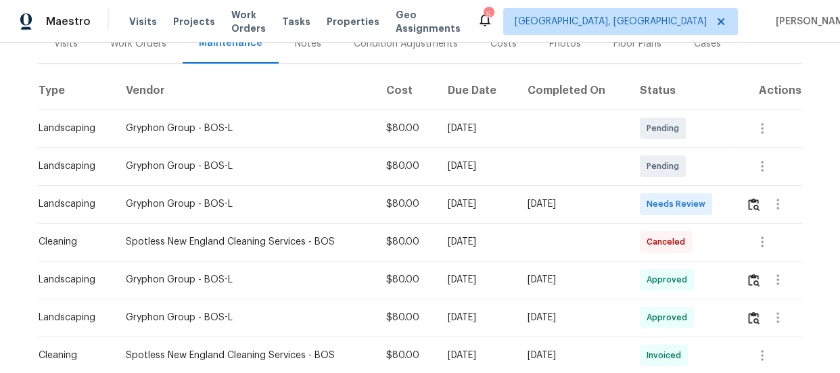
scroll to position [192, 0]
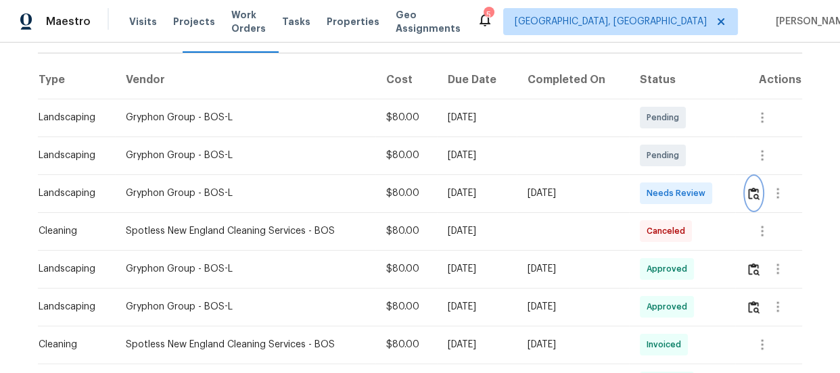
click at [748, 192] on img "button" at bounding box center [753, 193] width 11 height 13
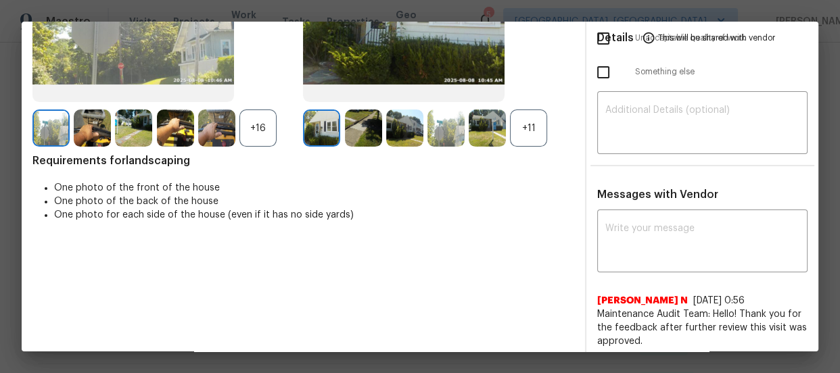
scroll to position [188, 0]
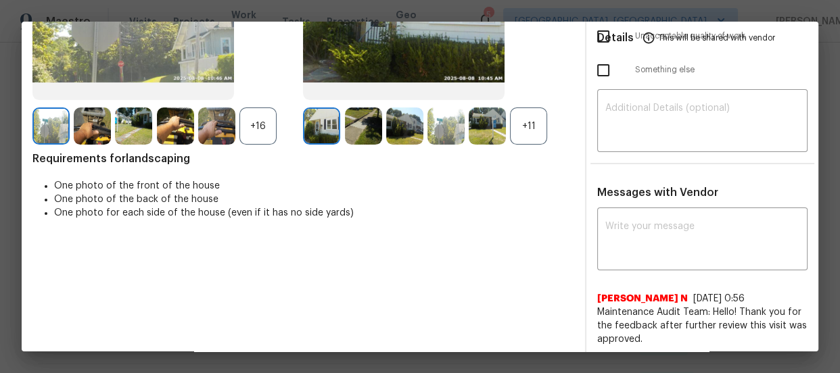
click at [539, 126] on div "+11" at bounding box center [528, 125] width 37 height 37
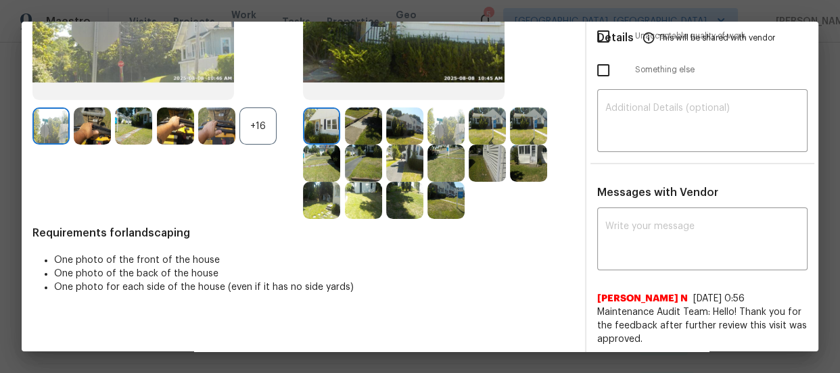
click at [264, 132] on div "+16" at bounding box center [257, 125] width 37 height 37
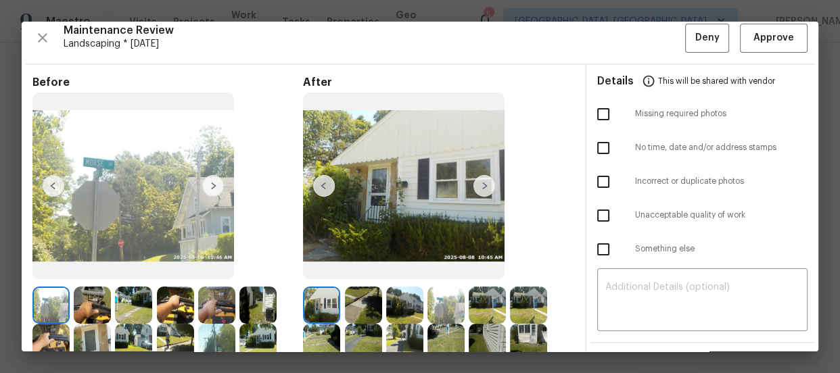
scroll to position [3, 0]
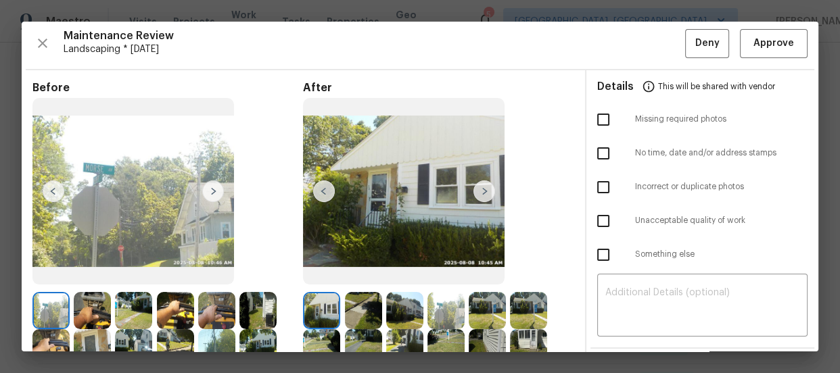
click at [374, 306] on img at bounding box center [363, 310] width 37 height 37
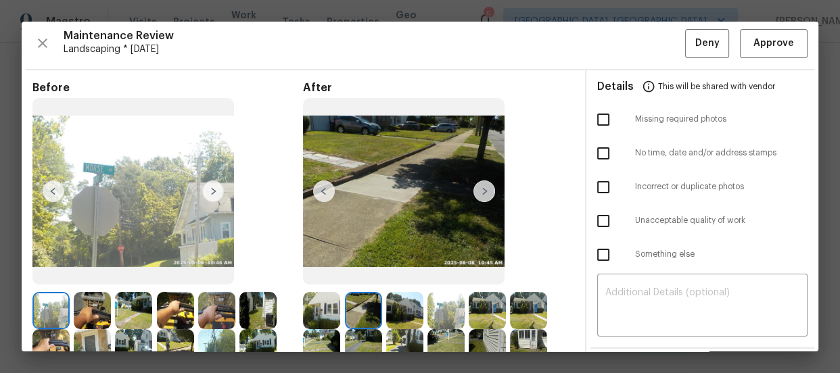
click at [405, 314] on img at bounding box center [404, 310] width 37 height 37
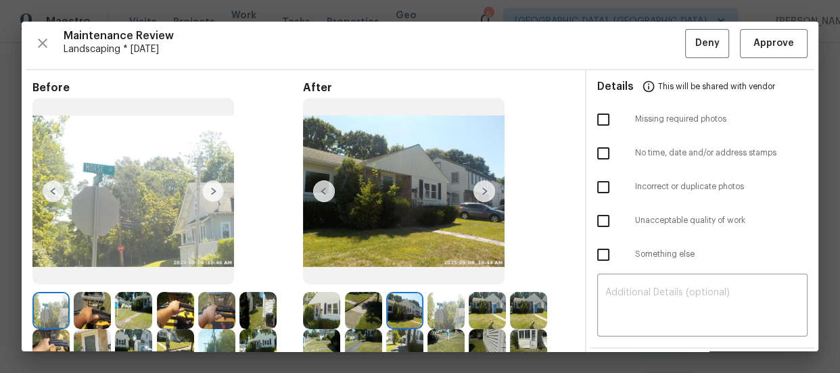
click at [443, 310] on img at bounding box center [445, 310] width 37 height 37
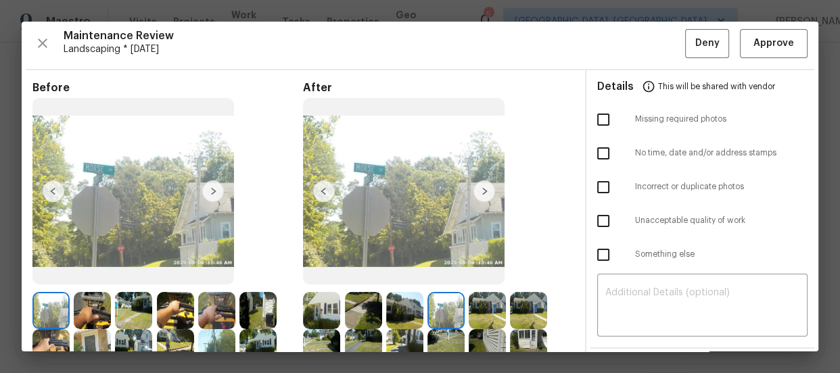
click at [492, 311] on img at bounding box center [487, 310] width 37 height 37
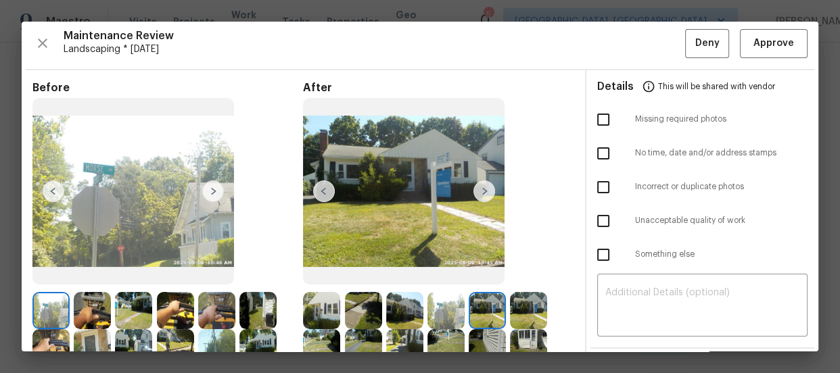
scroll to position [65, 0]
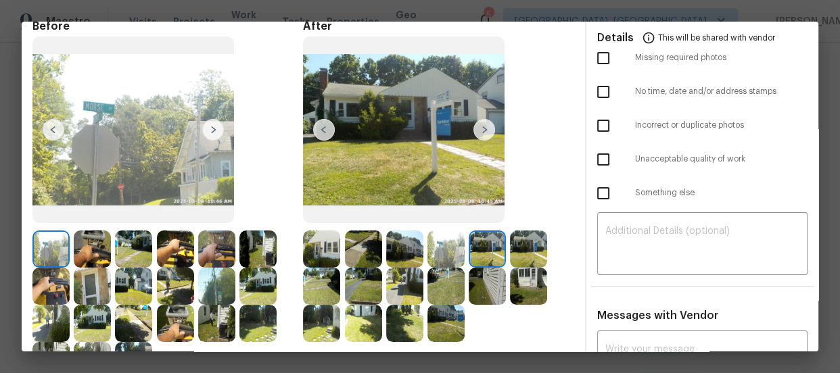
click at [523, 250] on img at bounding box center [528, 249] width 37 height 37
click at [322, 279] on img at bounding box center [321, 286] width 37 height 37
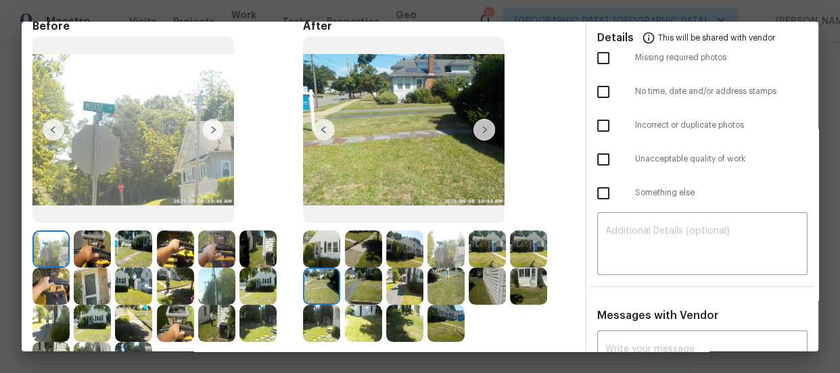
click at [353, 289] on img at bounding box center [363, 286] width 37 height 37
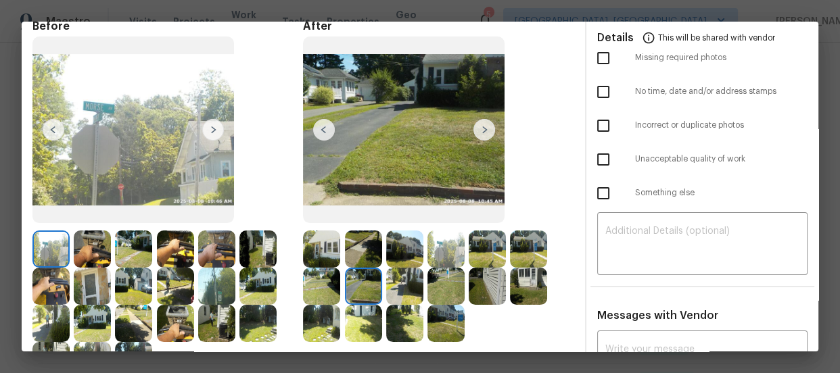
click at [387, 289] on img at bounding box center [404, 286] width 37 height 37
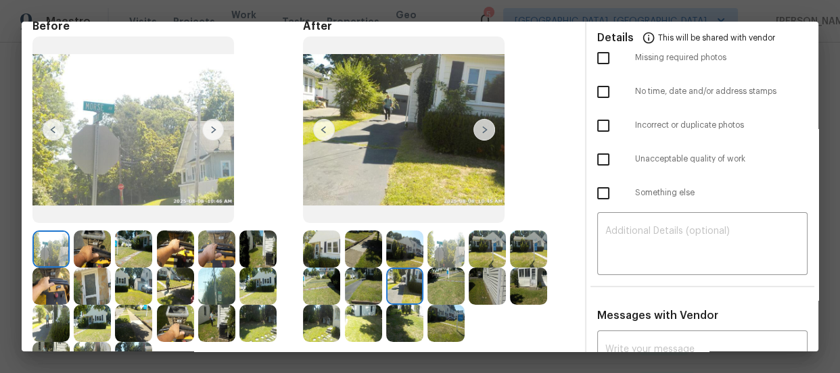
click at [440, 284] on img at bounding box center [445, 286] width 37 height 37
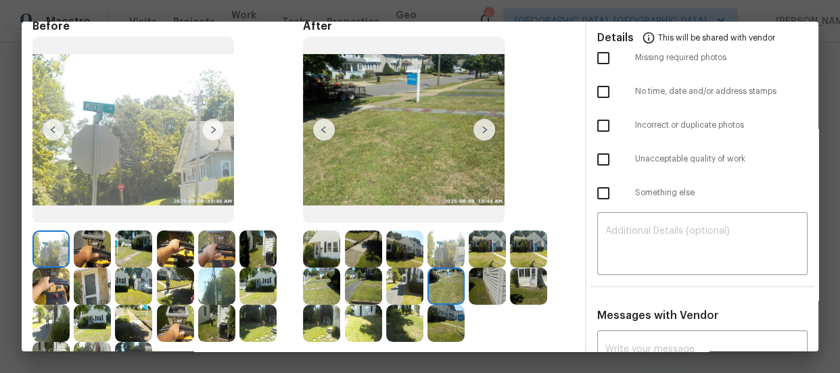
click at [480, 286] on img at bounding box center [487, 286] width 37 height 37
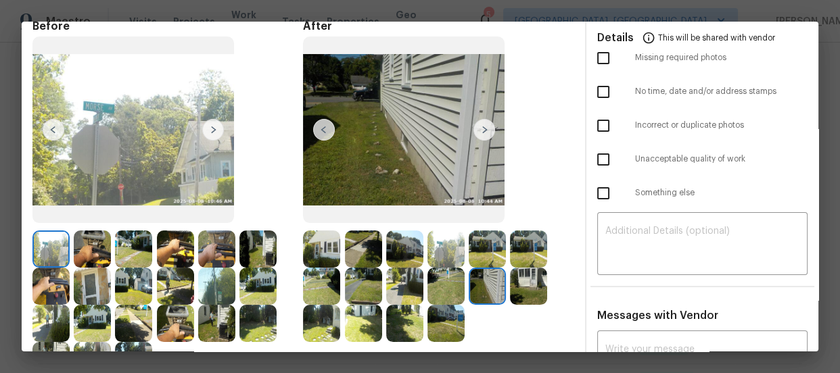
click at [514, 285] on img at bounding box center [528, 286] width 37 height 37
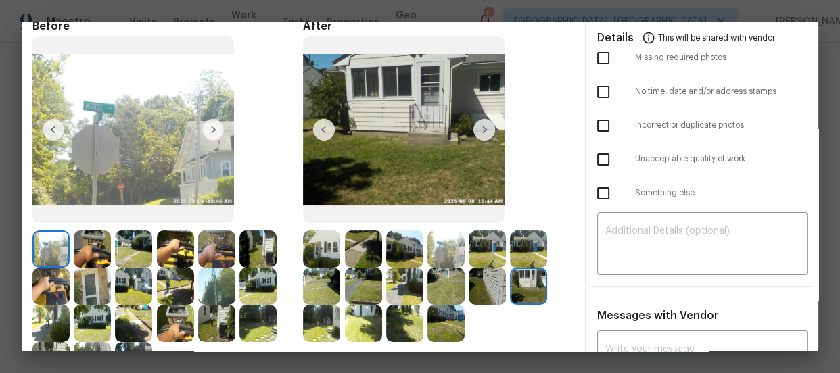
click at [303, 335] on img at bounding box center [321, 323] width 37 height 37
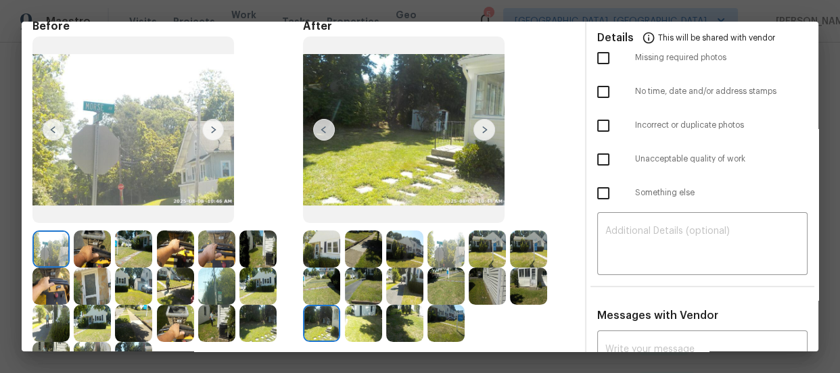
click at [352, 326] on img at bounding box center [363, 323] width 37 height 37
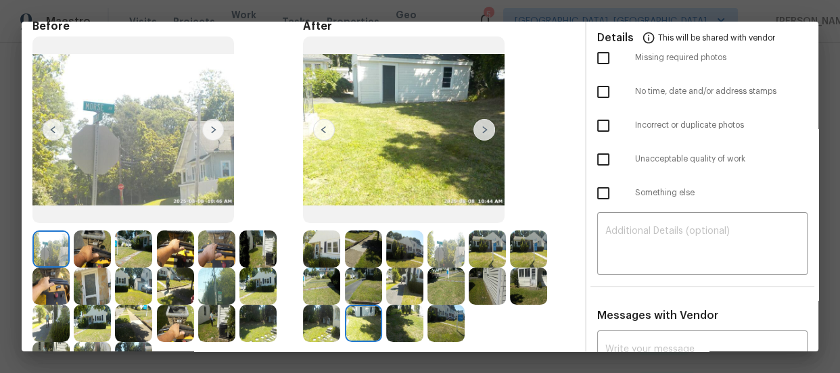
click at [400, 329] on img at bounding box center [404, 323] width 37 height 37
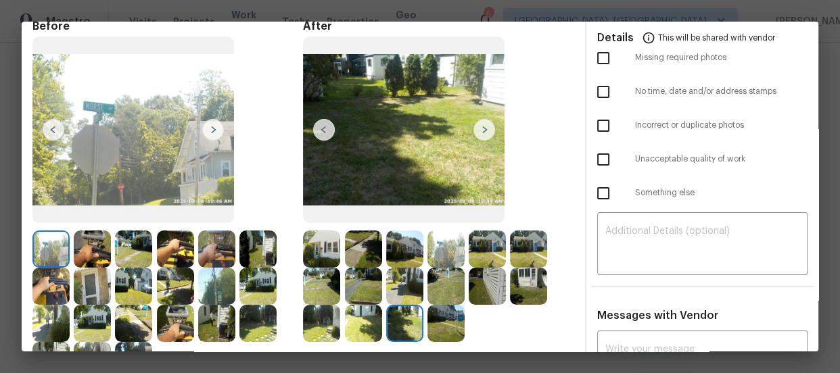
click at [437, 327] on img at bounding box center [445, 323] width 37 height 37
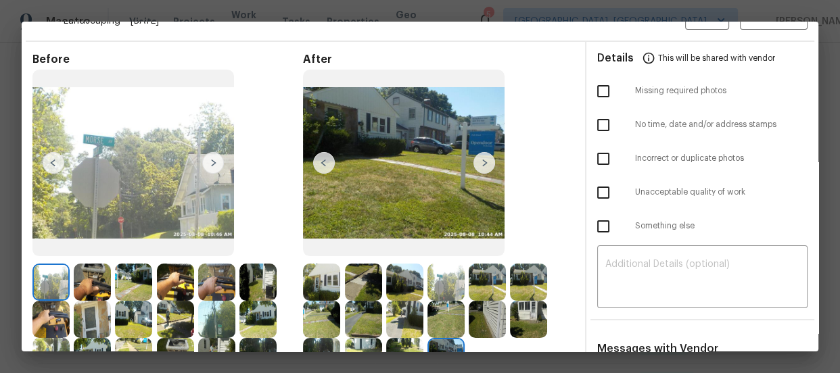
scroll to position [0, 0]
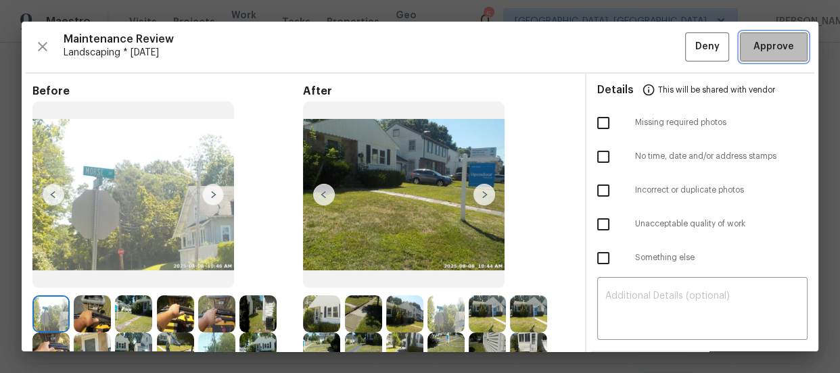
click at [753, 49] on span "Approve" at bounding box center [773, 47] width 41 height 17
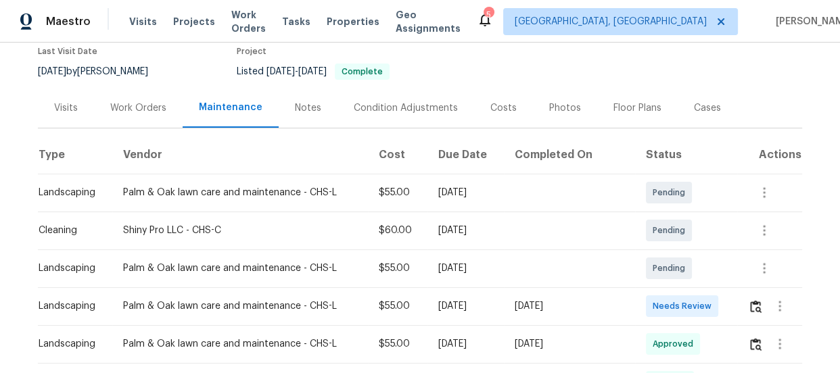
scroll to position [130, 0]
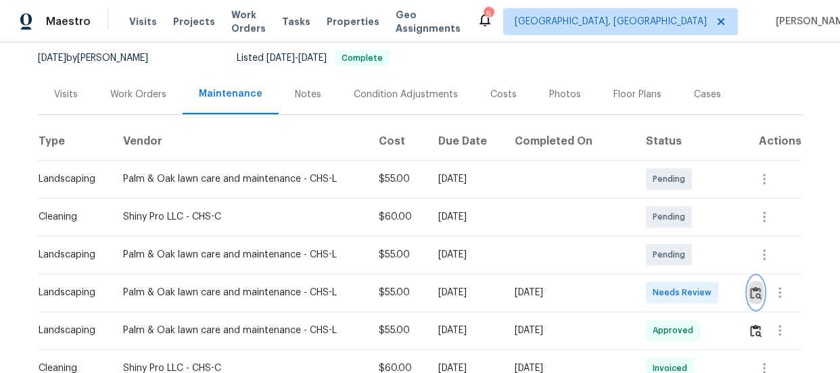
click at [750, 290] on img "button" at bounding box center [755, 293] width 11 height 13
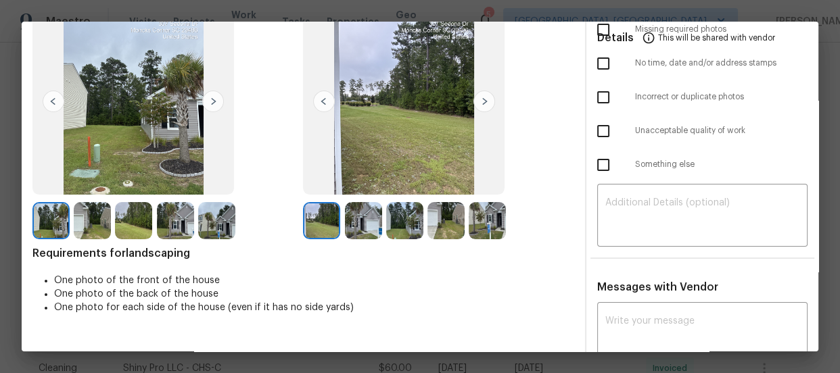
scroll to position [22, 0]
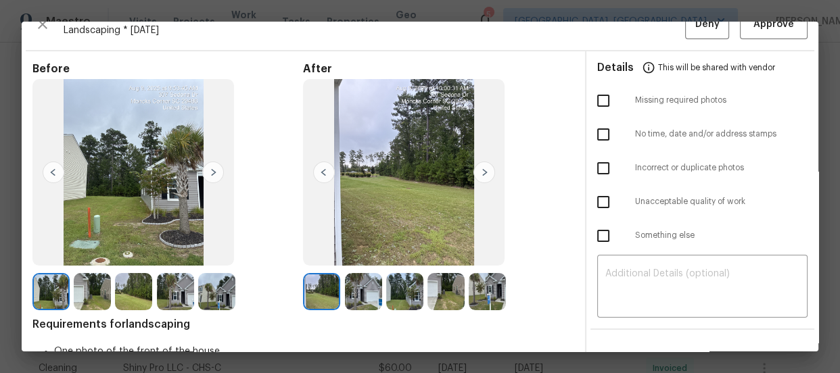
click at [373, 297] on img at bounding box center [363, 291] width 37 height 37
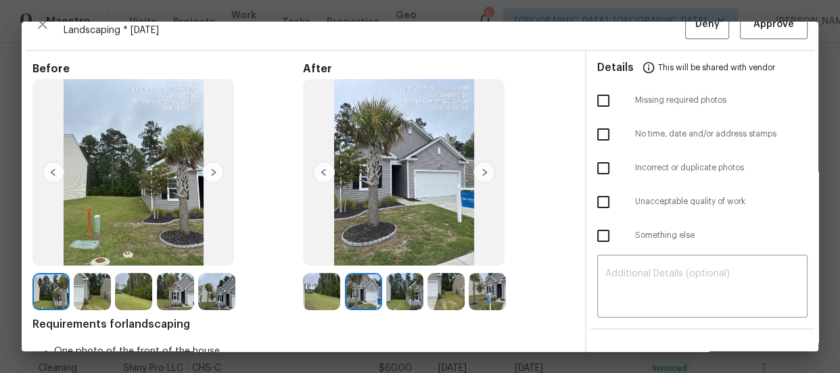
click at [393, 297] on img at bounding box center [404, 291] width 37 height 37
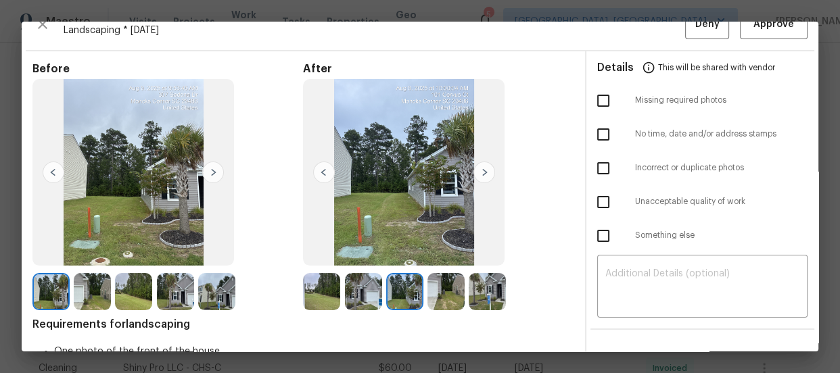
click at [445, 300] on img at bounding box center [445, 291] width 37 height 37
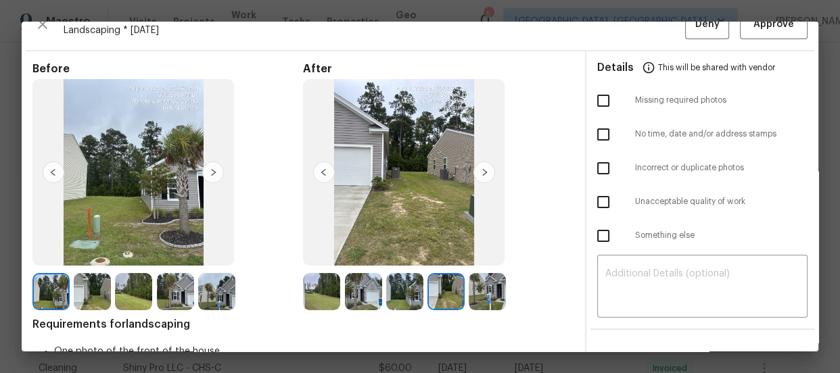
click at [498, 293] on img at bounding box center [487, 291] width 37 height 37
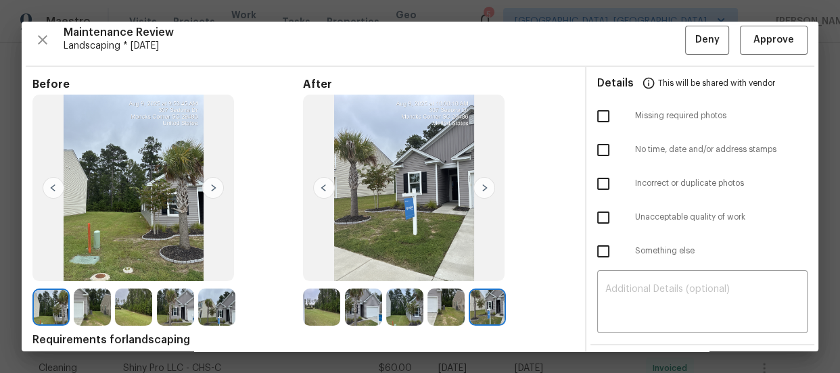
scroll to position [0, 0]
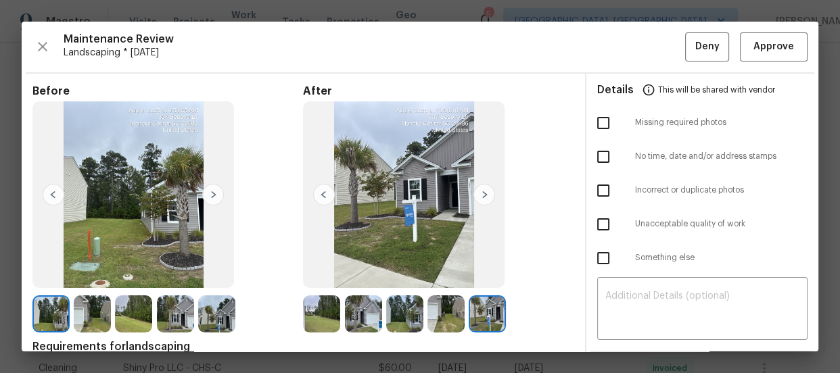
click at [758, 24] on div "Maintenance Review Landscaping * Mon, Aug 04 Deny Approve Before After Requirem…" at bounding box center [420, 187] width 796 height 330
click at [759, 48] on span "Approve" at bounding box center [773, 47] width 41 height 17
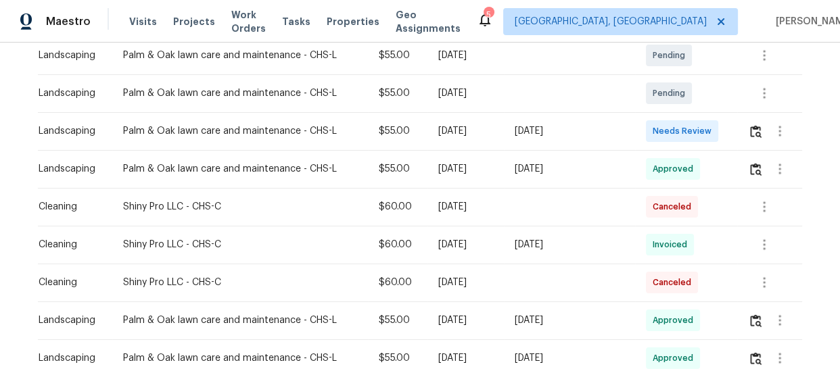
scroll to position [254, 0]
click at [750, 135] on img "button" at bounding box center [755, 132] width 11 height 13
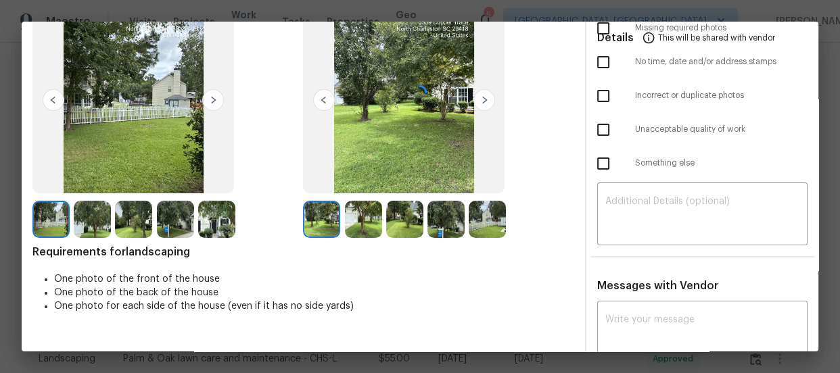
scroll to position [66, 0]
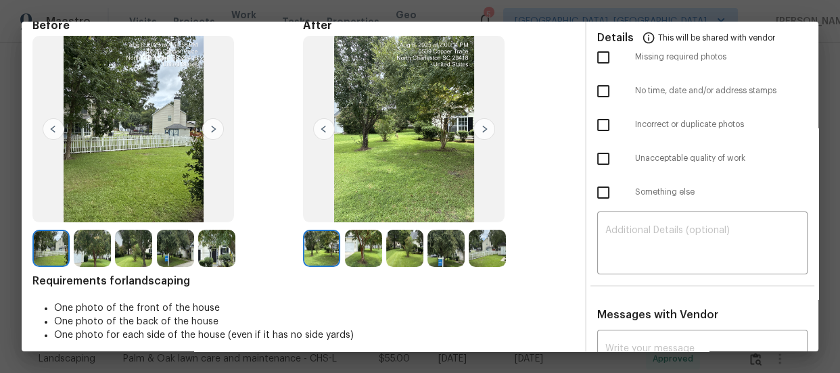
click at [354, 250] on img at bounding box center [363, 248] width 37 height 37
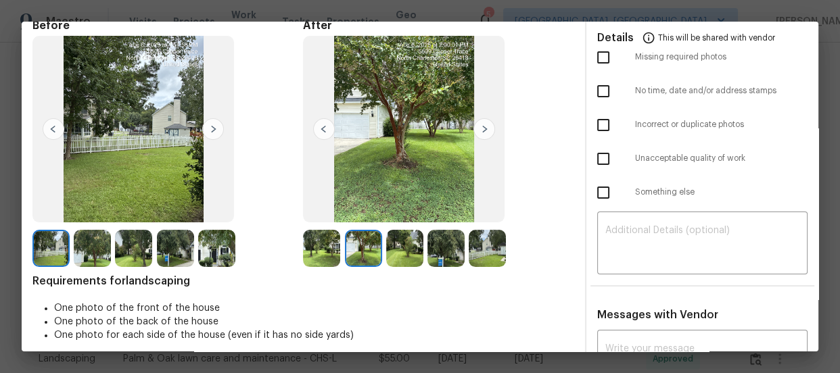
click at [396, 253] on img at bounding box center [404, 248] width 37 height 37
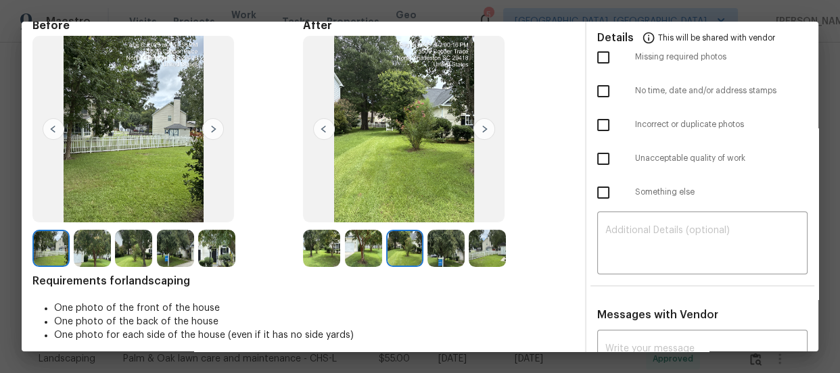
click at [435, 252] on img at bounding box center [445, 248] width 37 height 37
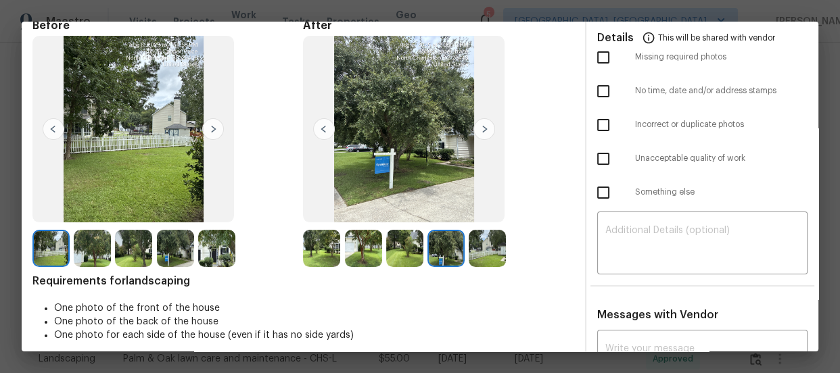
click at [481, 259] on img at bounding box center [487, 248] width 37 height 37
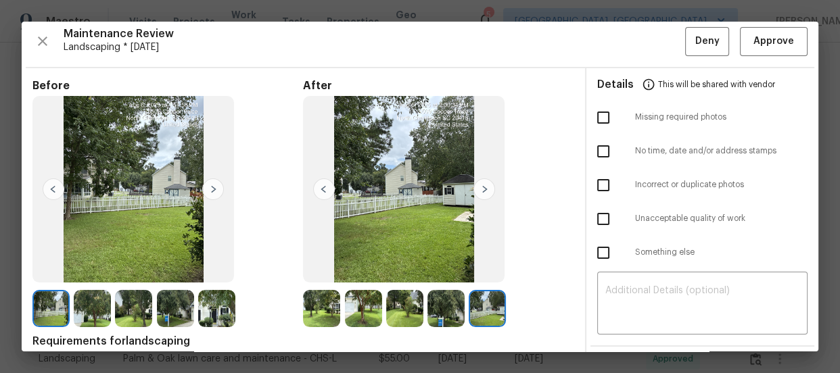
scroll to position [0, 0]
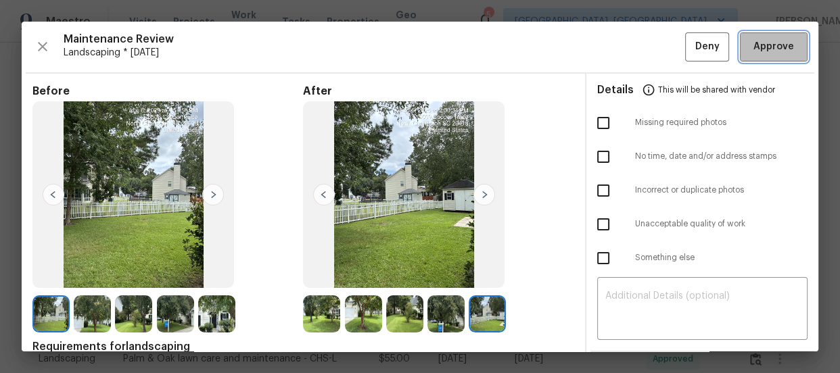
click at [767, 61] on button "Approve" at bounding box center [774, 46] width 68 height 29
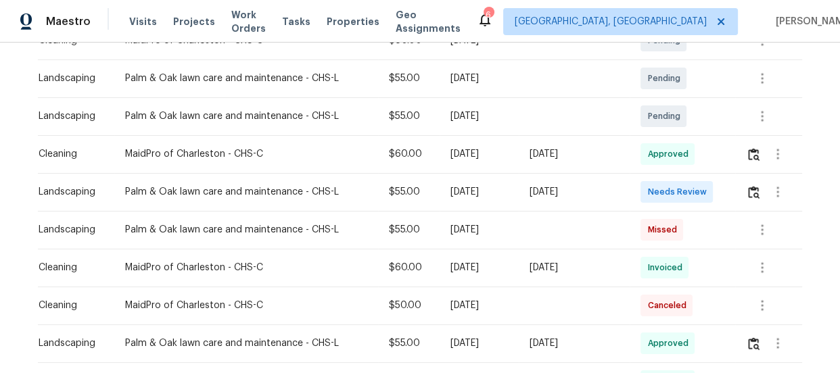
scroll to position [307, 0]
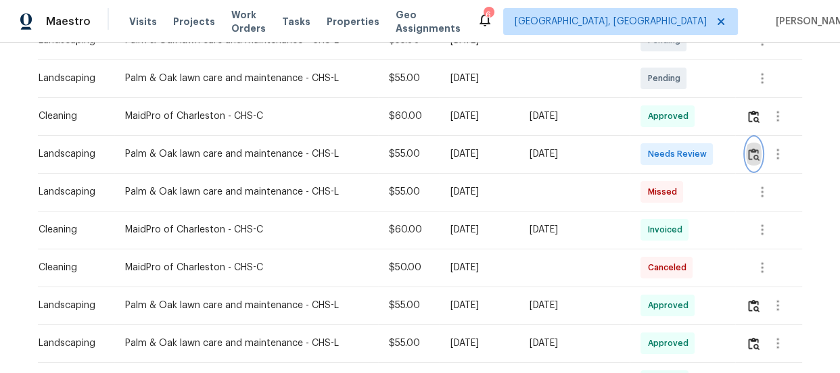
click at [748, 155] on img "button" at bounding box center [753, 154] width 11 height 13
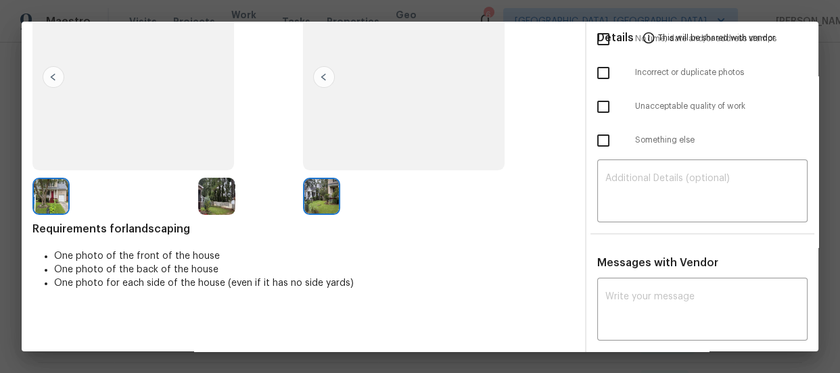
scroll to position [122, 0]
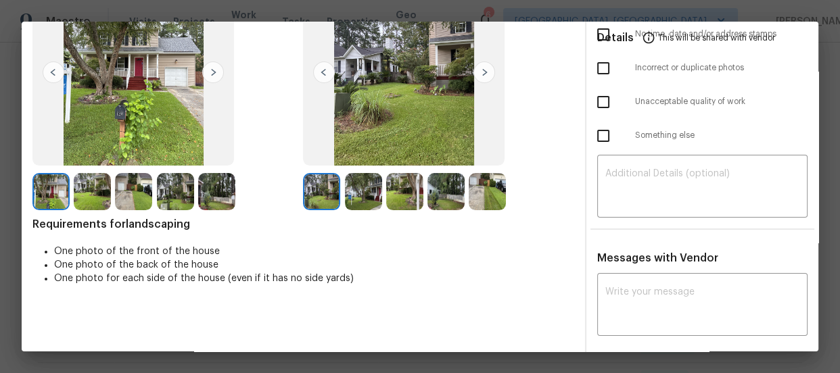
click at [369, 191] on img at bounding box center [363, 191] width 37 height 37
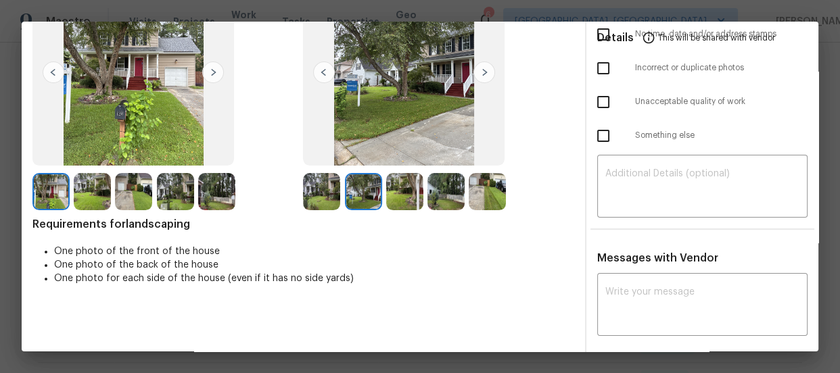
click at [408, 191] on img at bounding box center [404, 191] width 37 height 37
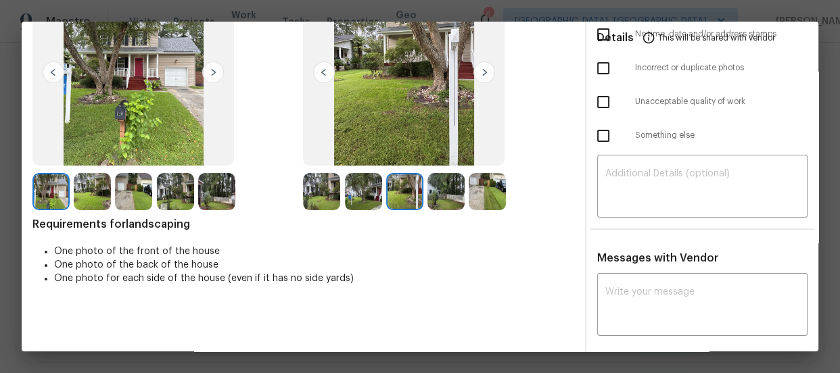
click at [445, 197] on img at bounding box center [445, 191] width 37 height 37
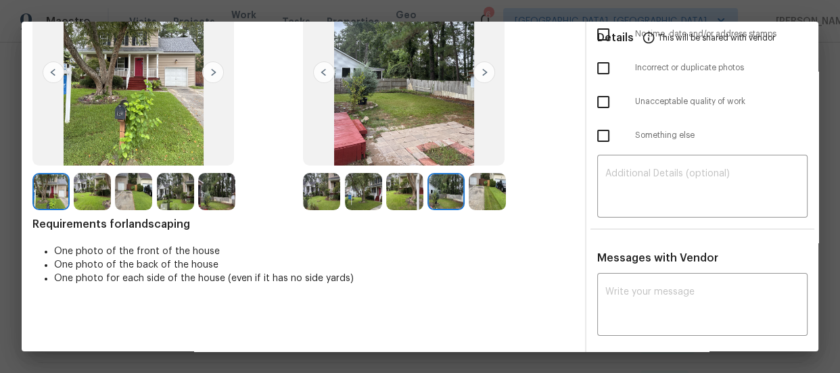
click at [481, 208] on img at bounding box center [487, 191] width 37 height 37
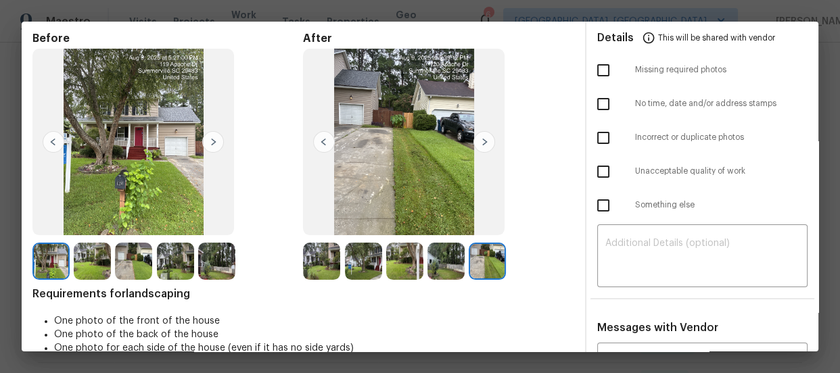
scroll to position [0, 0]
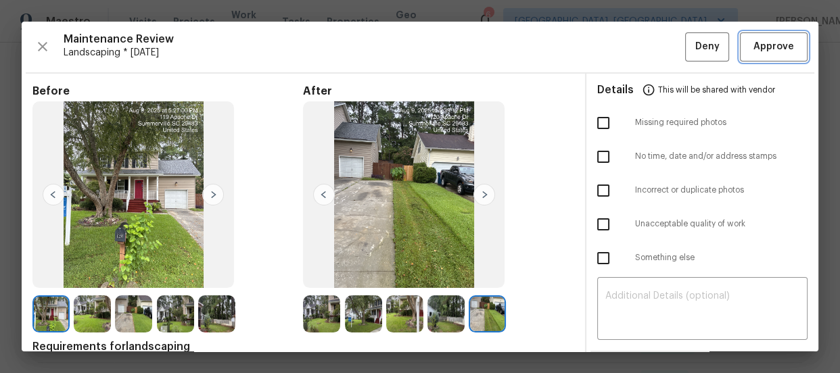
click at [750, 49] on span "Approve" at bounding box center [773, 47] width 46 height 17
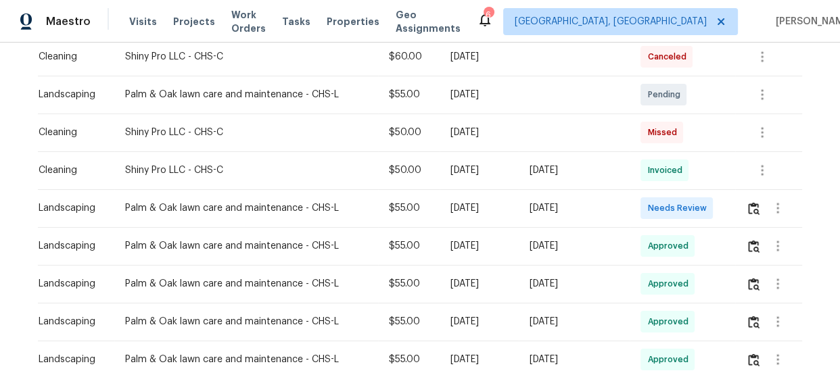
scroll to position [315, 0]
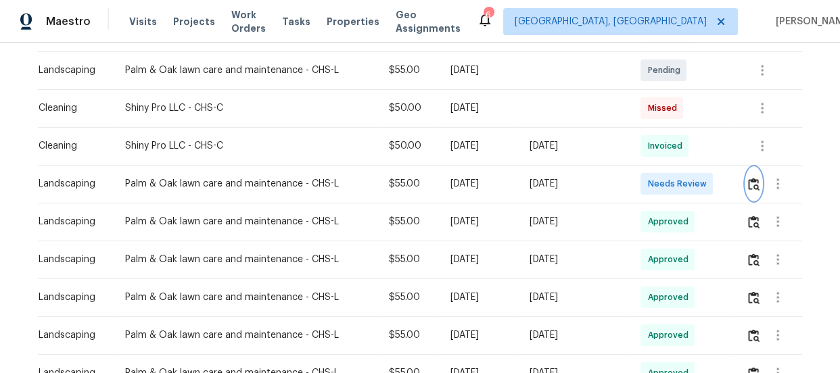
click at [751, 187] on img "button" at bounding box center [753, 184] width 11 height 13
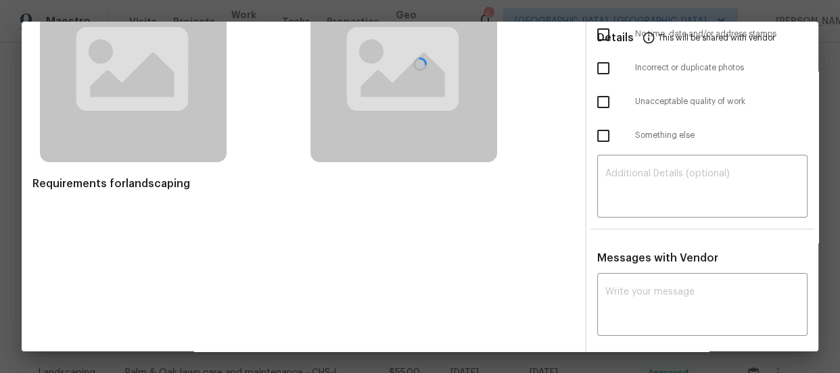
scroll to position [126, 0]
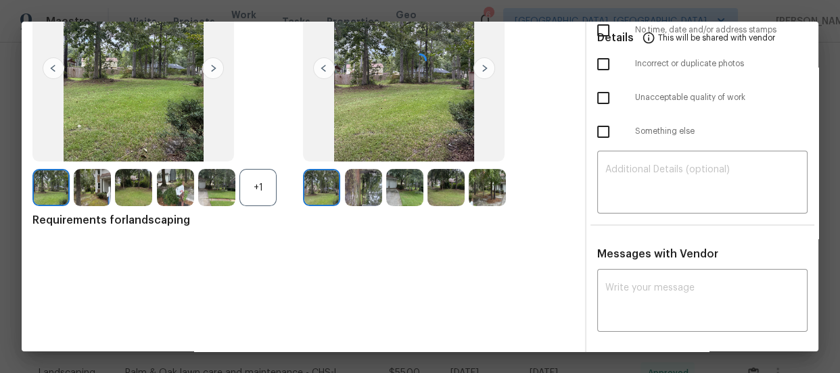
click at [270, 187] on div at bounding box center [420, 60] width 796 height 330
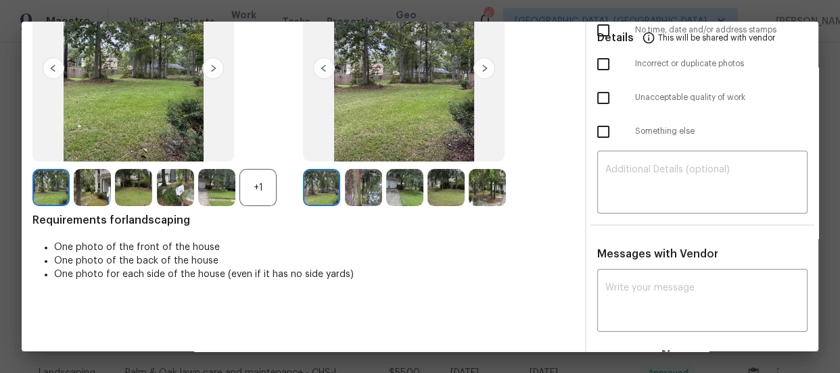
click at [258, 189] on div "+1" at bounding box center [257, 187] width 37 height 37
click at [350, 196] on img at bounding box center [363, 187] width 37 height 37
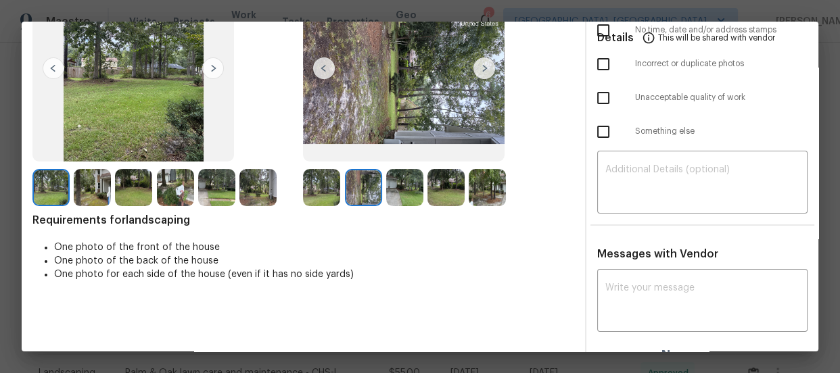
click at [408, 185] on img at bounding box center [404, 187] width 37 height 37
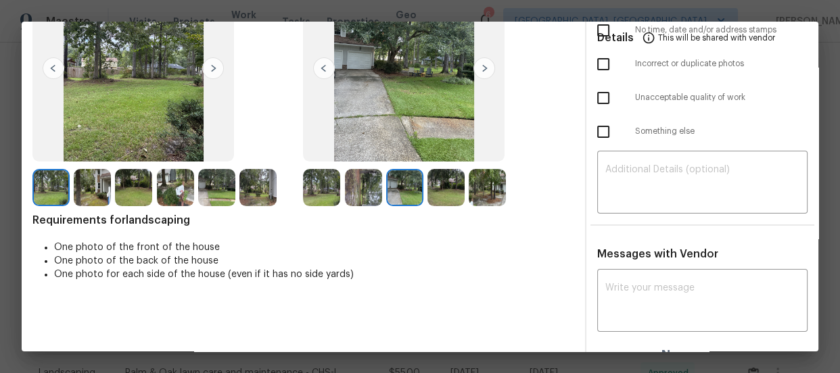
click at [431, 186] on img at bounding box center [445, 187] width 37 height 37
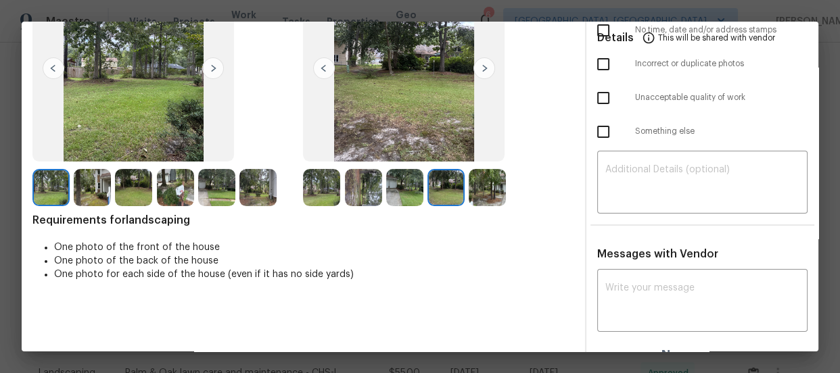
click at [497, 189] on img at bounding box center [487, 187] width 37 height 37
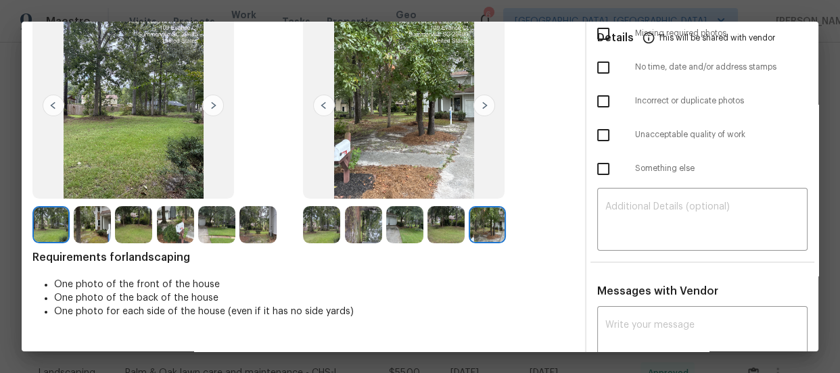
scroll to position [0, 0]
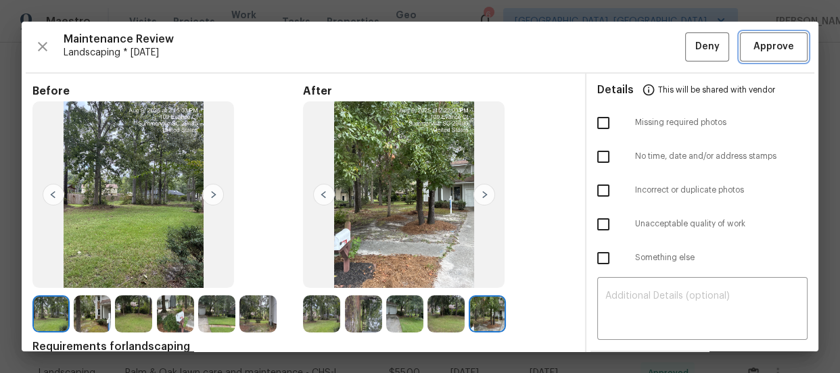
click at [778, 61] on button "Approve" at bounding box center [774, 46] width 68 height 29
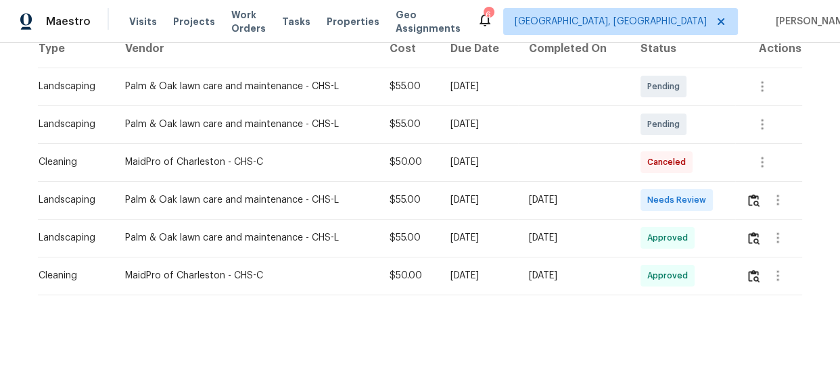
scroll to position [235, 0]
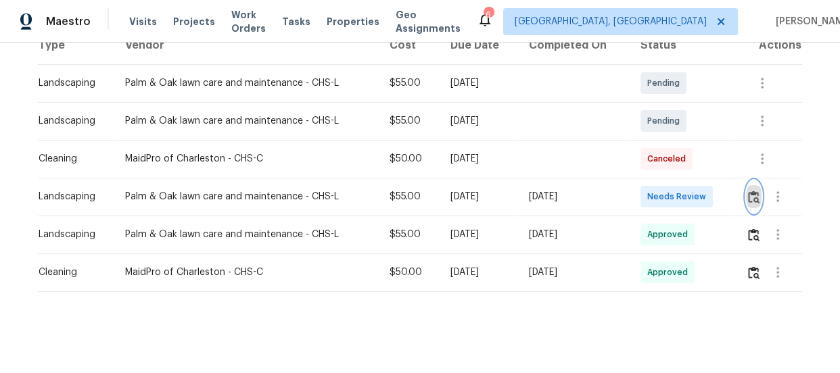
click at [752, 195] on button "button" at bounding box center [754, 197] width 16 height 32
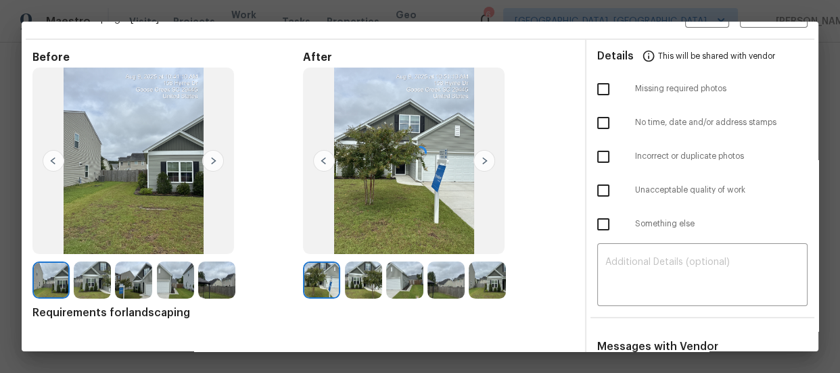
scroll to position [61, 0]
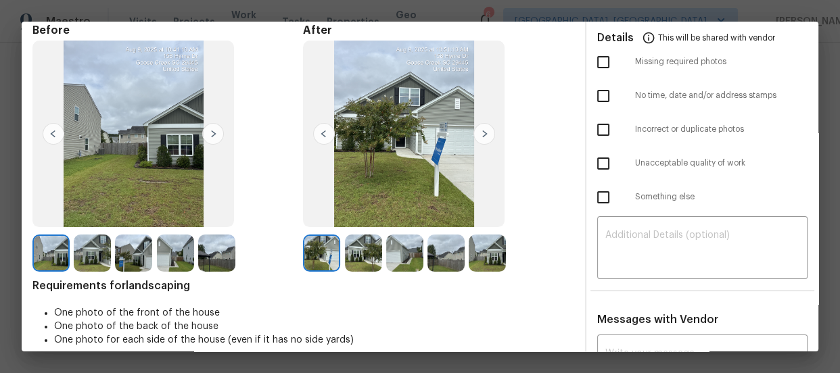
click at [358, 257] on img at bounding box center [363, 253] width 37 height 37
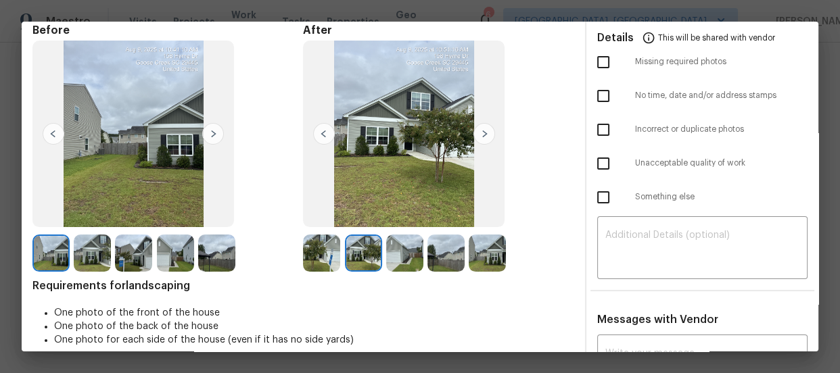
click at [400, 263] on img at bounding box center [404, 253] width 37 height 37
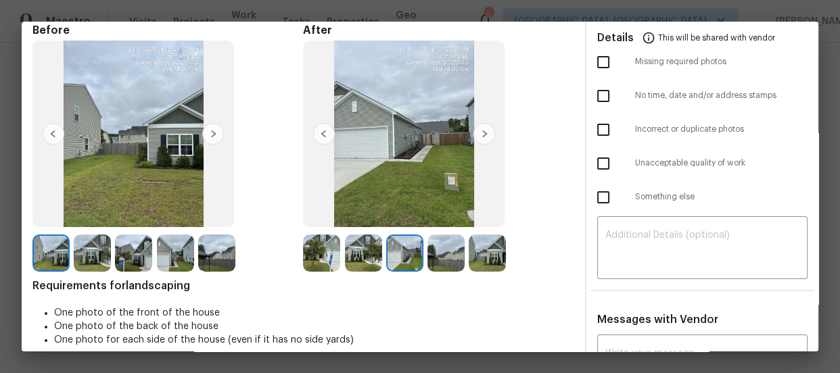
click at [430, 264] on img at bounding box center [445, 253] width 37 height 37
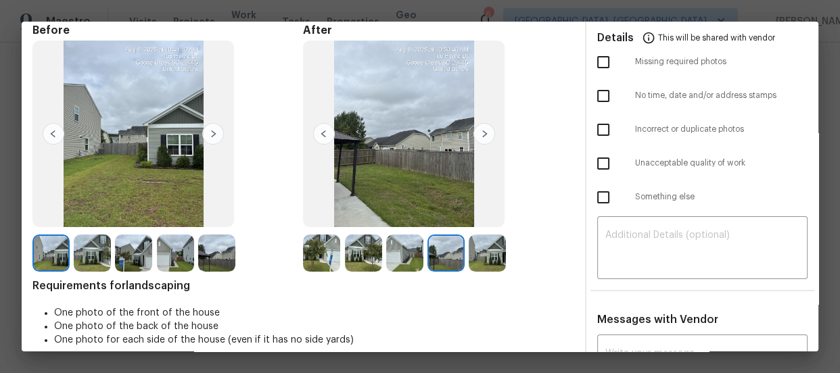
click at [479, 261] on img at bounding box center [487, 253] width 37 height 37
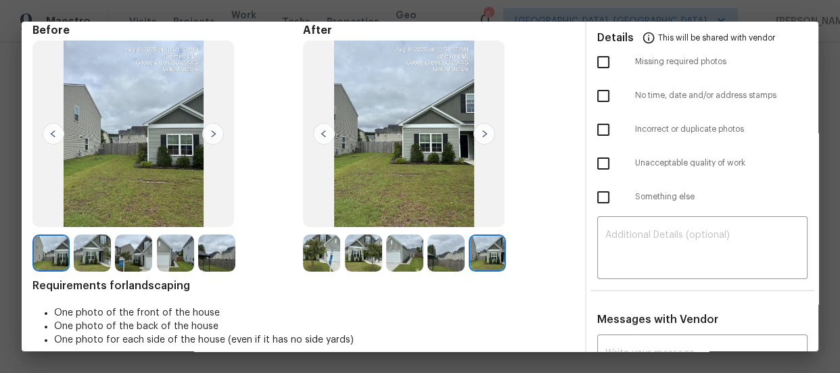
scroll to position [0, 0]
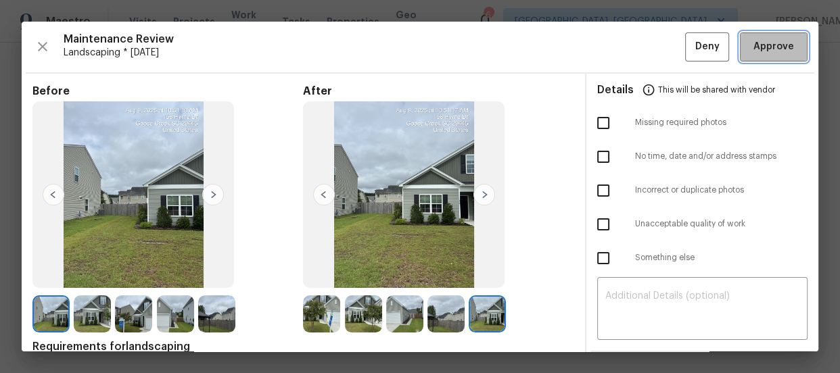
click at [767, 56] on button "Approve" at bounding box center [774, 46] width 68 height 29
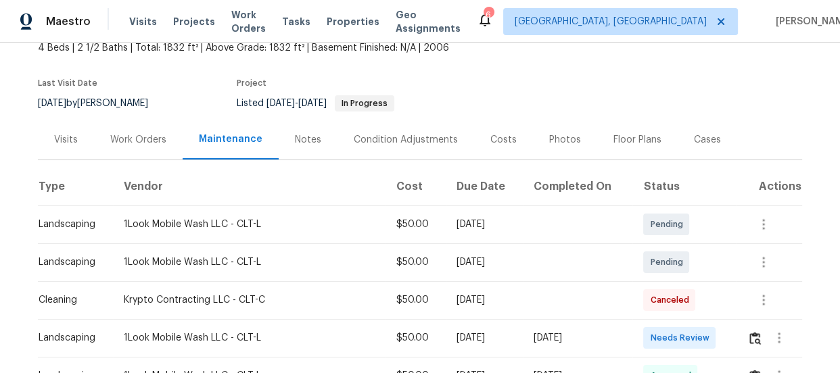
scroll to position [254, 0]
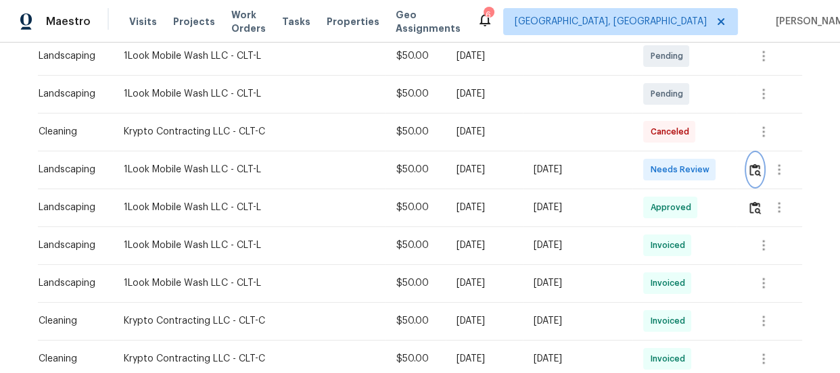
click at [749, 169] on img "button" at bounding box center [754, 170] width 11 height 13
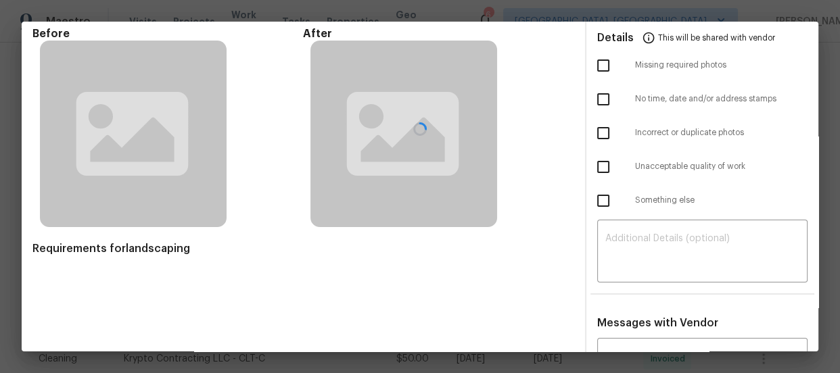
scroll to position [127, 0]
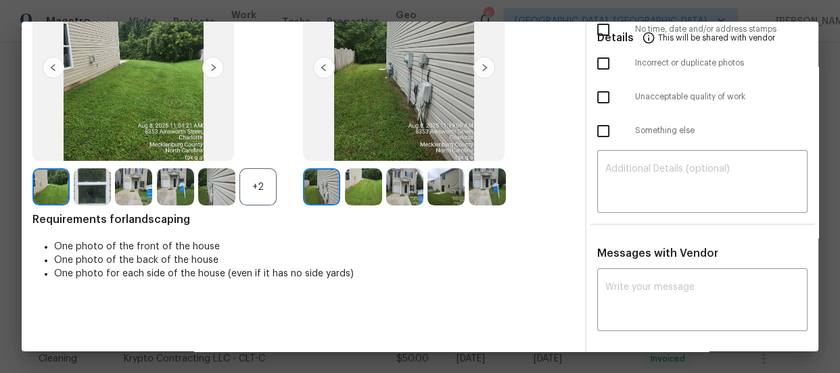
click at [360, 189] on img at bounding box center [363, 186] width 37 height 37
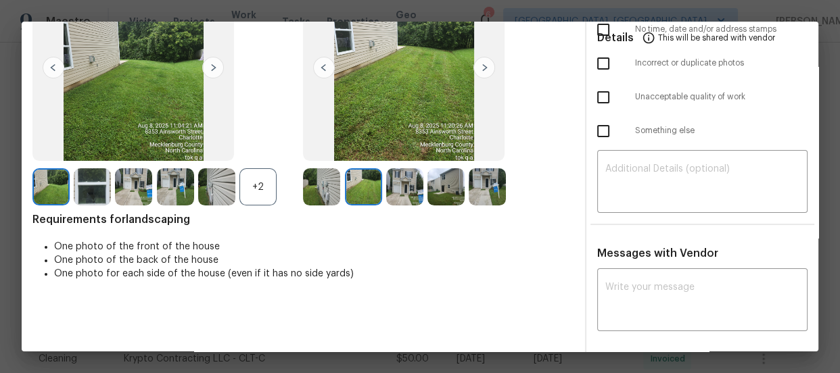
click at [407, 185] on img at bounding box center [404, 186] width 37 height 37
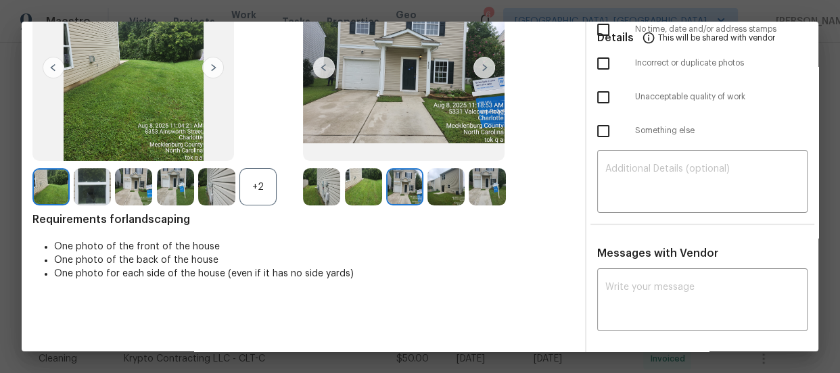
click at [437, 186] on img at bounding box center [445, 186] width 37 height 37
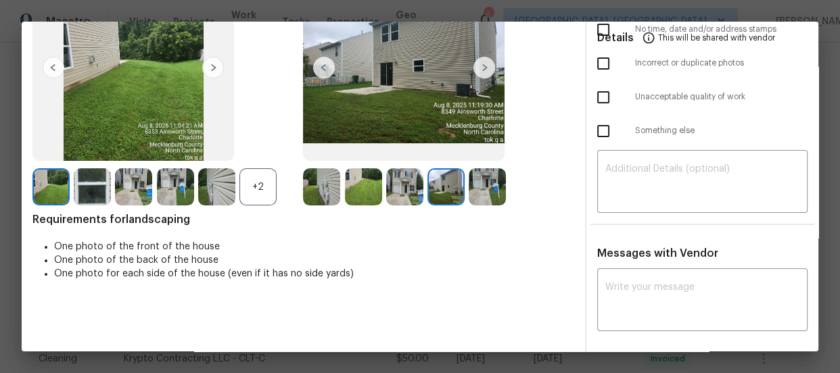
click at [477, 190] on img at bounding box center [487, 186] width 37 height 37
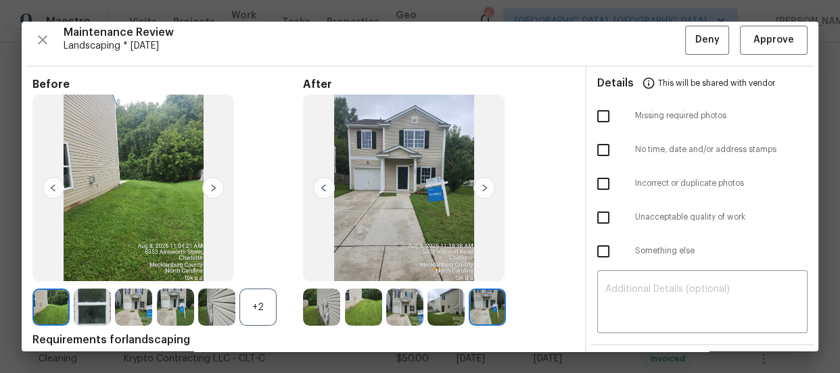
scroll to position [0, 0]
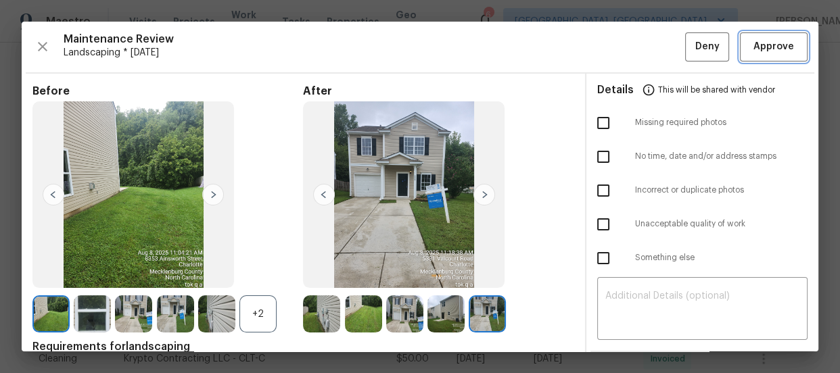
click at [771, 54] on span "Approve" at bounding box center [773, 47] width 41 height 17
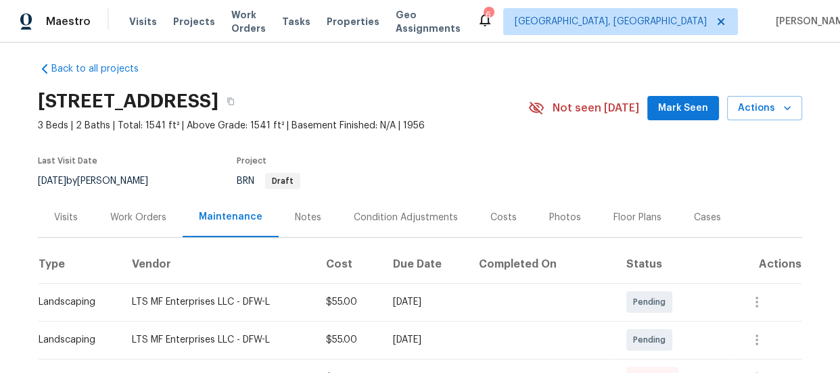
scroll to position [254, 0]
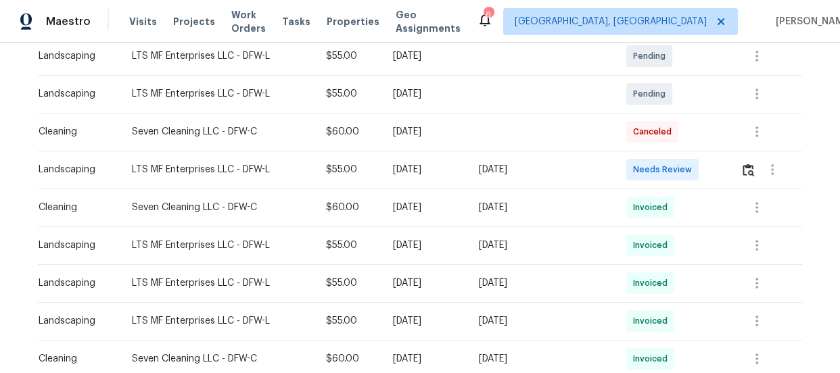
click at [751, 178] on div at bounding box center [770, 169] width 61 height 32
click at [746, 177] on button "button" at bounding box center [748, 169] width 16 height 32
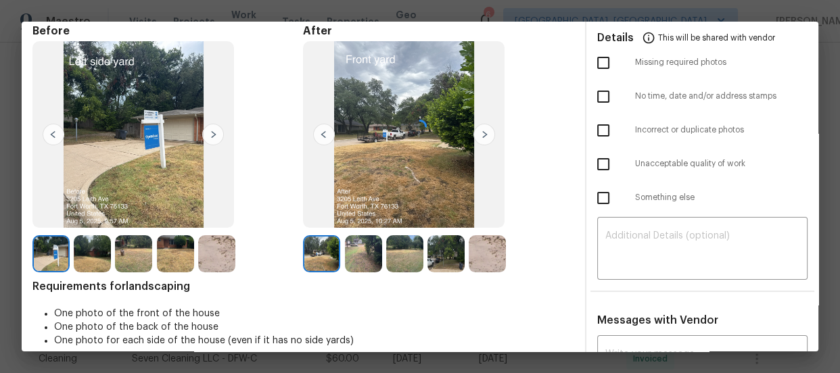
scroll to position [122, 0]
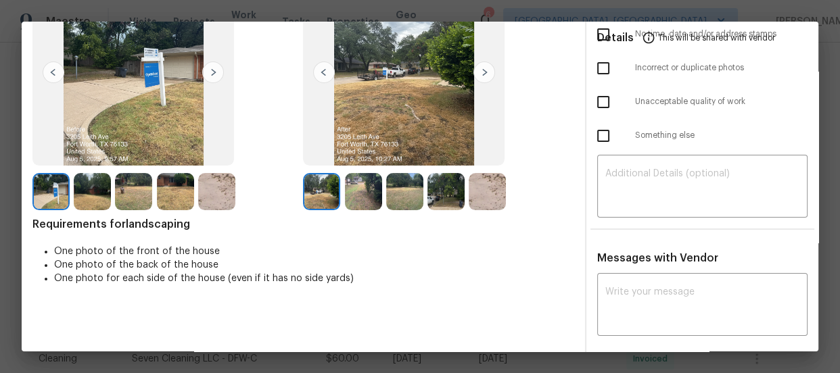
click at [345, 189] on img at bounding box center [363, 191] width 37 height 37
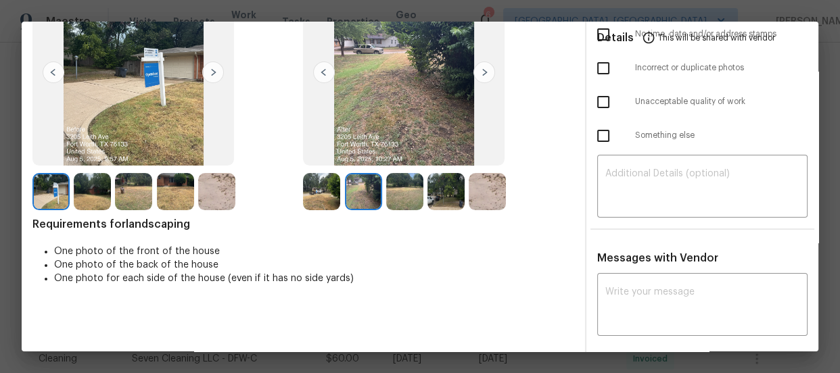
click at [368, 191] on img at bounding box center [363, 191] width 37 height 37
click at [390, 193] on img at bounding box center [404, 191] width 37 height 37
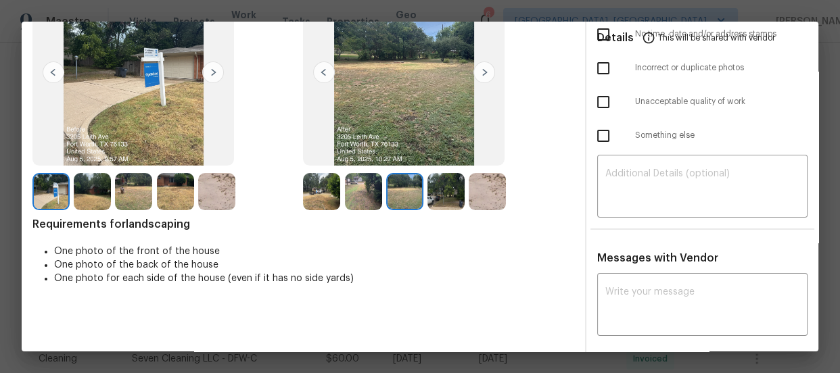
click at [429, 194] on img at bounding box center [445, 191] width 37 height 37
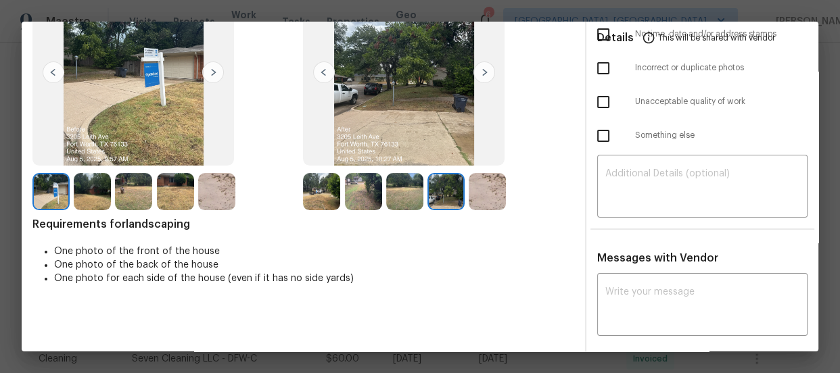
click at [487, 197] on img at bounding box center [487, 191] width 37 height 37
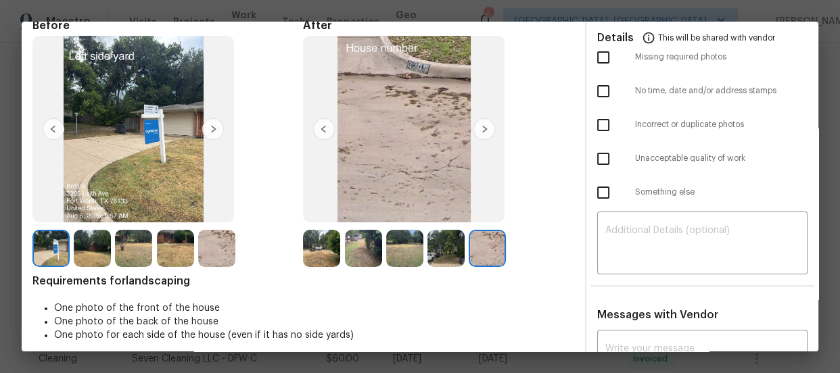
scroll to position [0, 0]
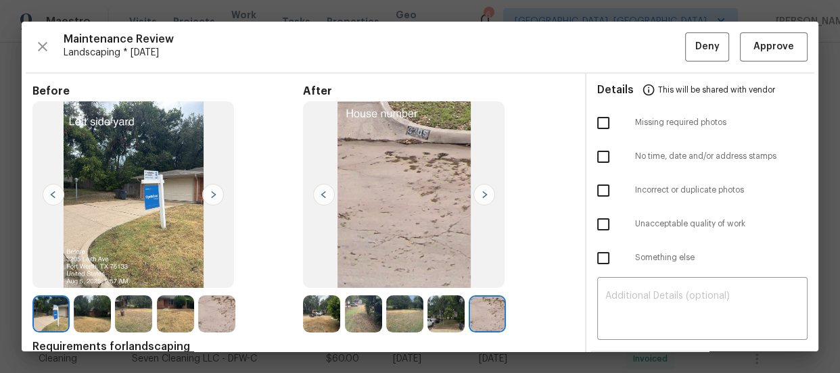
click at [330, 315] on img at bounding box center [321, 313] width 37 height 37
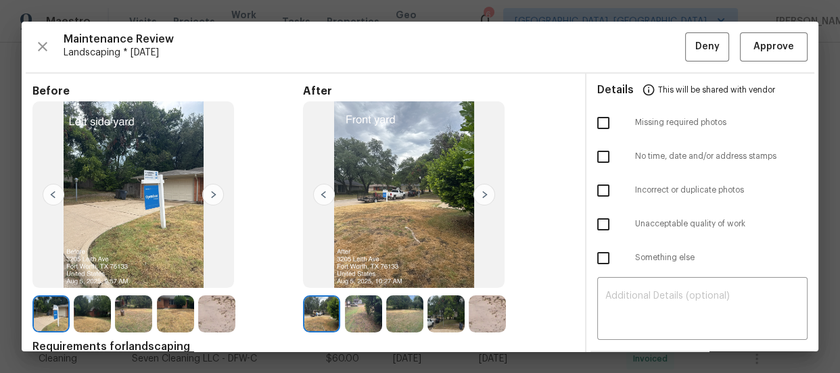
click at [362, 324] on img at bounding box center [363, 313] width 37 height 37
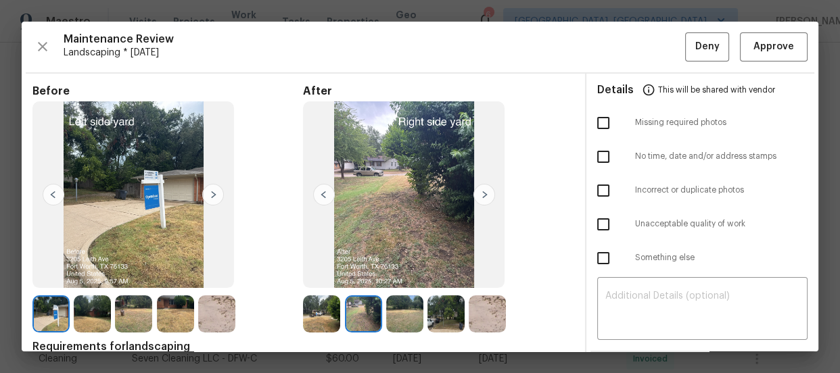
click at [386, 324] on img at bounding box center [404, 313] width 37 height 37
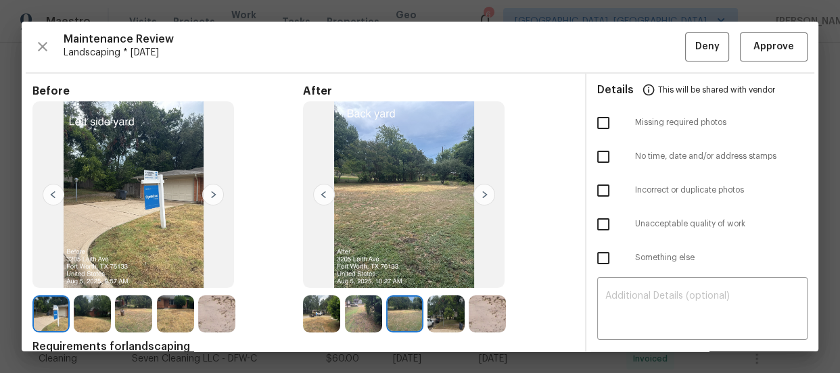
click at [427, 324] on img at bounding box center [445, 313] width 37 height 37
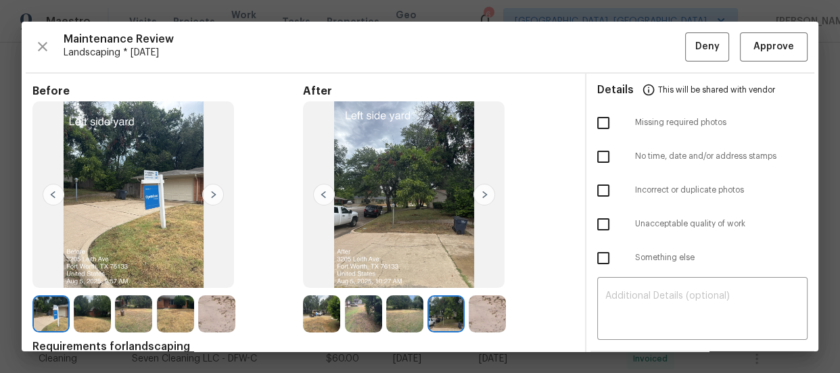
click at [480, 317] on img at bounding box center [487, 313] width 37 height 37
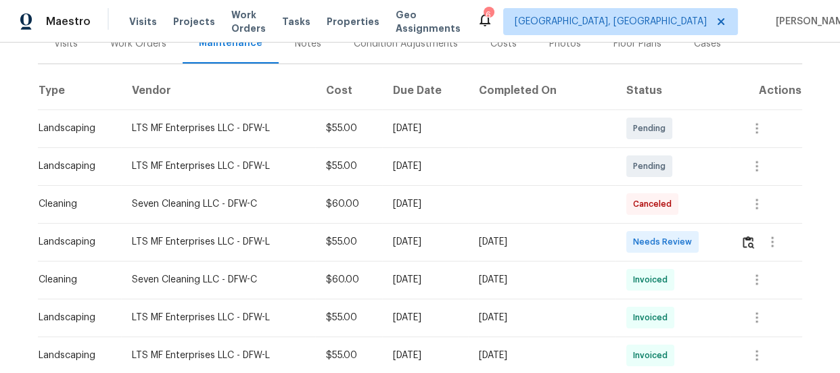
scroll to position [184, 0]
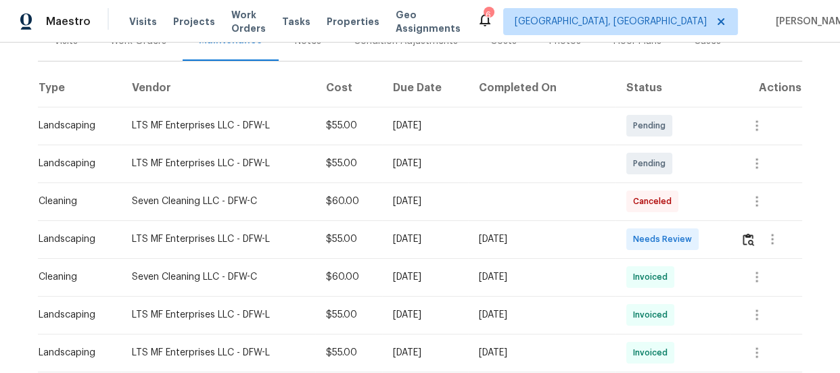
click at [736, 245] on td at bounding box center [765, 239] width 72 height 38
click at [746, 242] on img "button" at bounding box center [747, 239] width 11 height 13
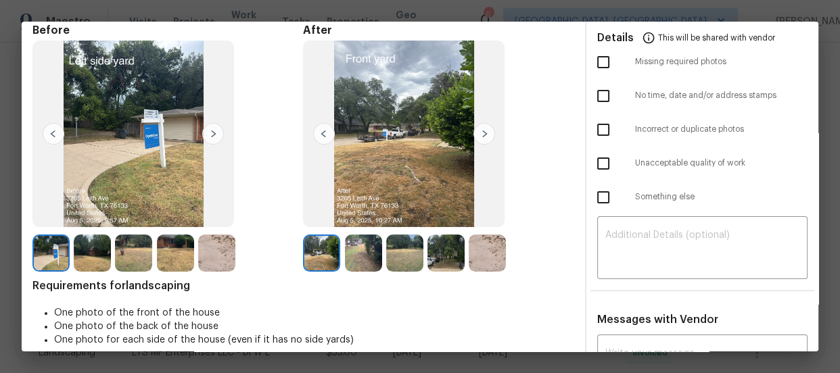
scroll to position [0, 0]
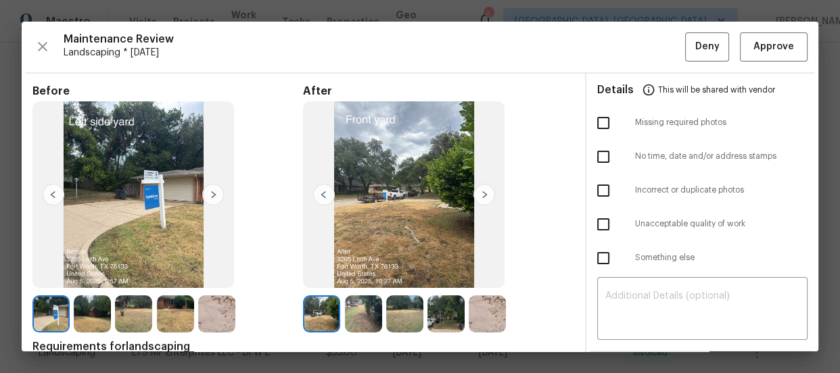
click at [354, 327] on img at bounding box center [363, 313] width 37 height 37
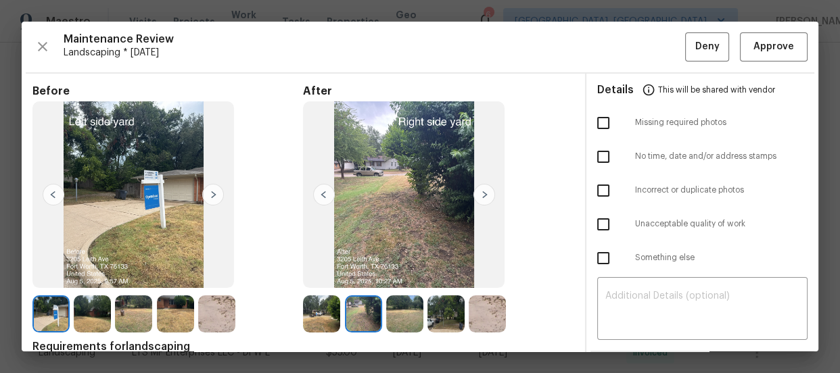
click at [401, 322] on img at bounding box center [404, 313] width 37 height 37
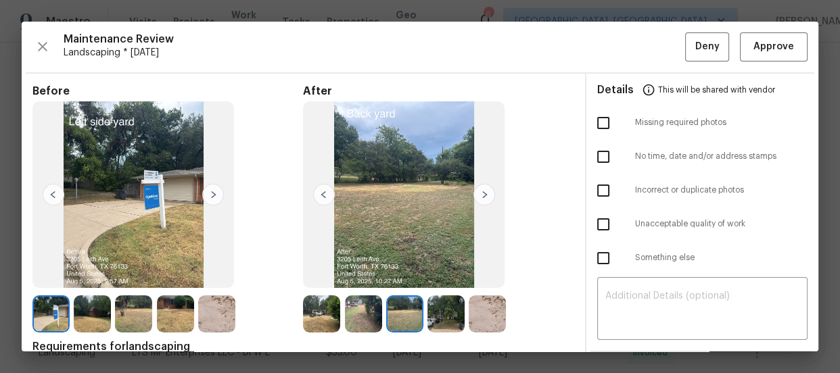
click at [433, 322] on img at bounding box center [445, 313] width 37 height 37
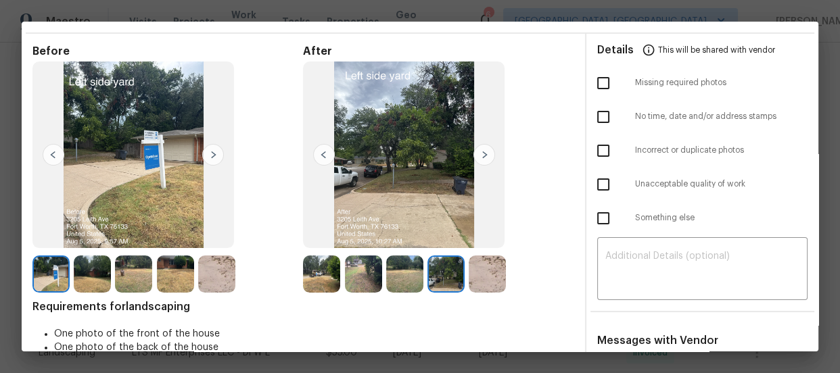
scroll to position [61, 0]
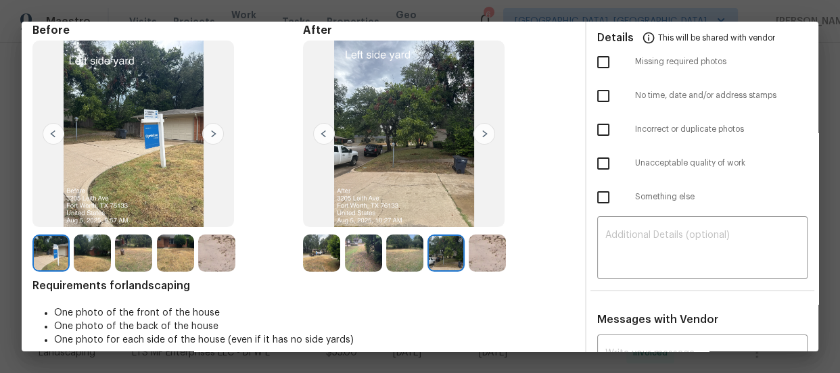
click at [138, 262] on img at bounding box center [133, 253] width 37 height 37
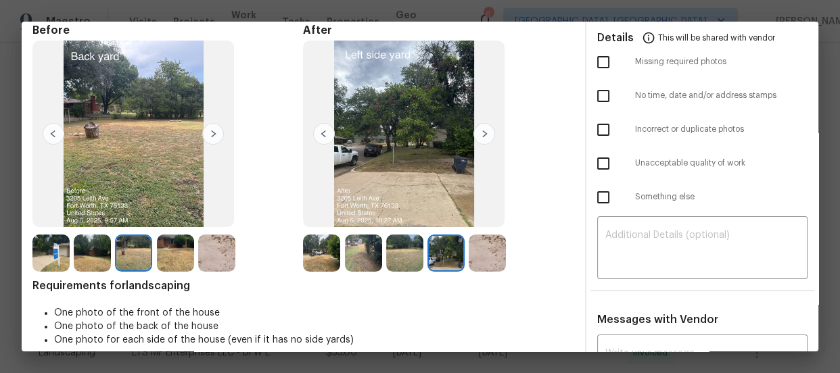
click at [183, 258] on img at bounding box center [175, 253] width 37 height 37
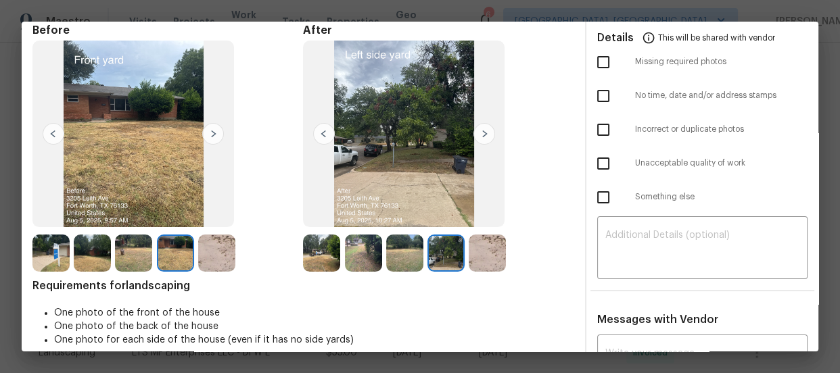
click at [103, 259] on img at bounding box center [92, 253] width 37 height 37
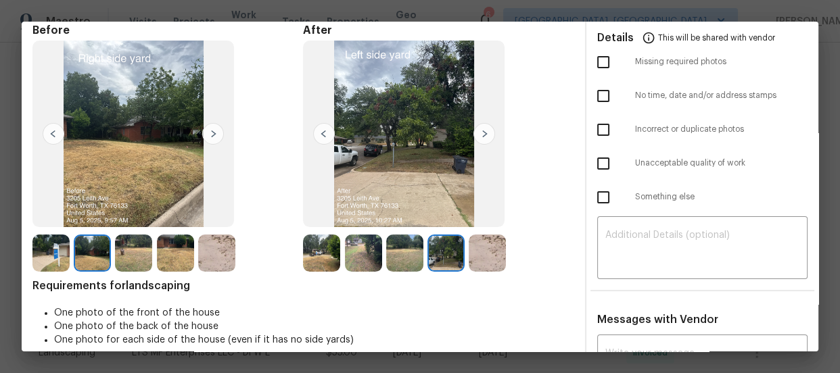
click at [213, 258] on img at bounding box center [216, 253] width 37 height 37
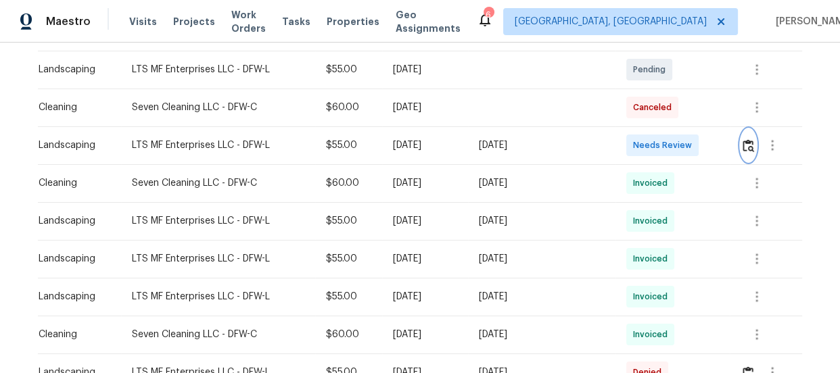
scroll to position [307, 0]
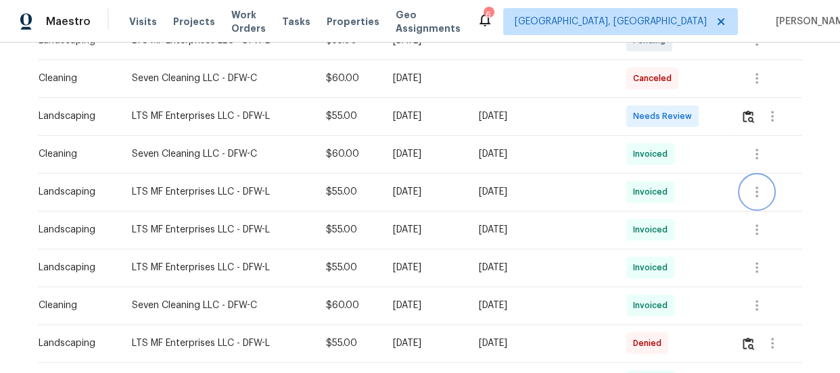
click at [752, 184] on icon "button" at bounding box center [756, 192] width 16 height 16
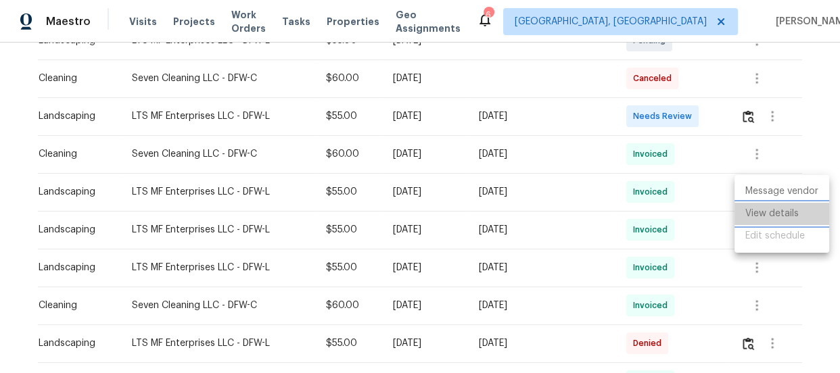
click at [755, 210] on li "View details" at bounding box center [781, 214] width 95 height 22
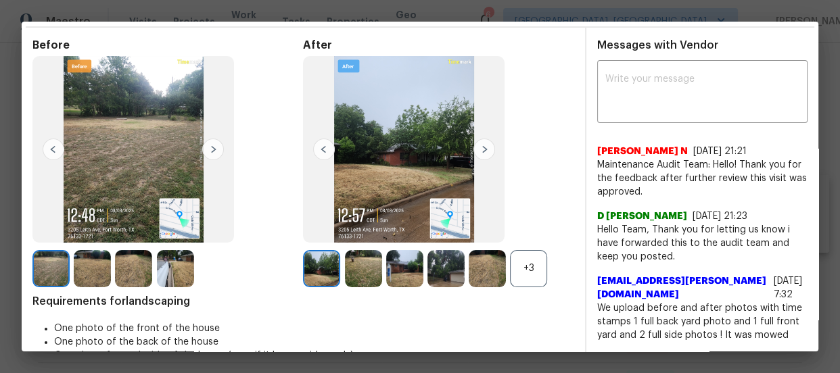
scroll to position [122, 0]
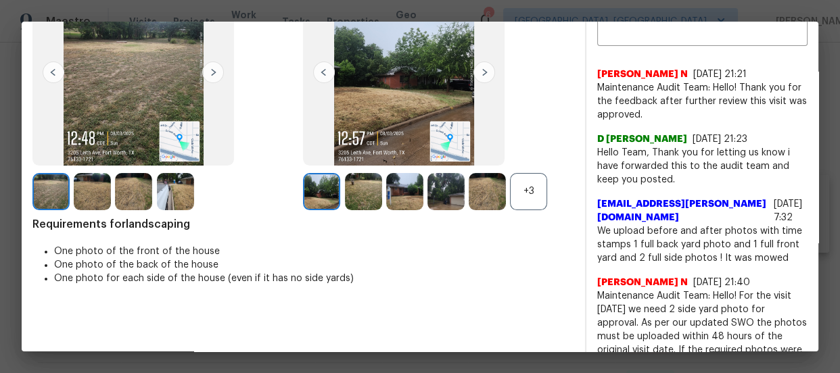
click at [529, 196] on div "+3" at bounding box center [528, 191] width 37 height 37
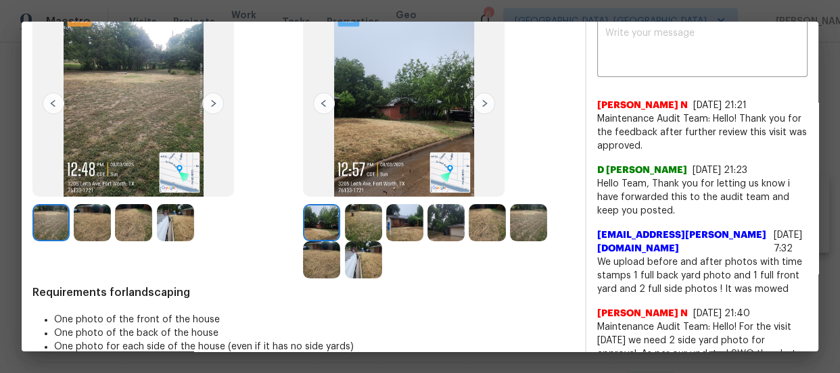
scroll to position [61, 0]
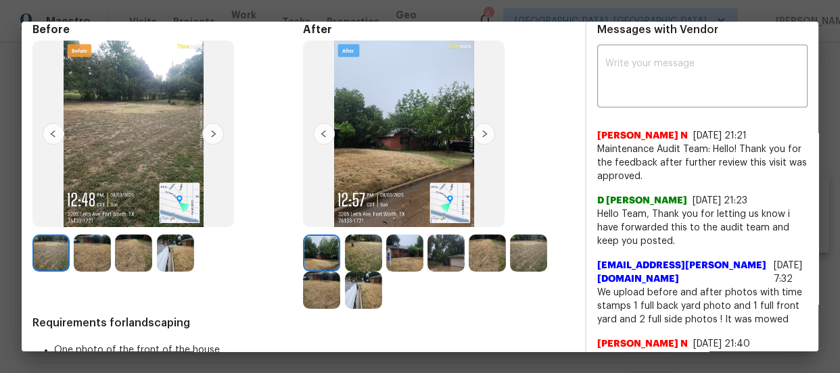
click at [365, 255] on img at bounding box center [363, 253] width 37 height 37
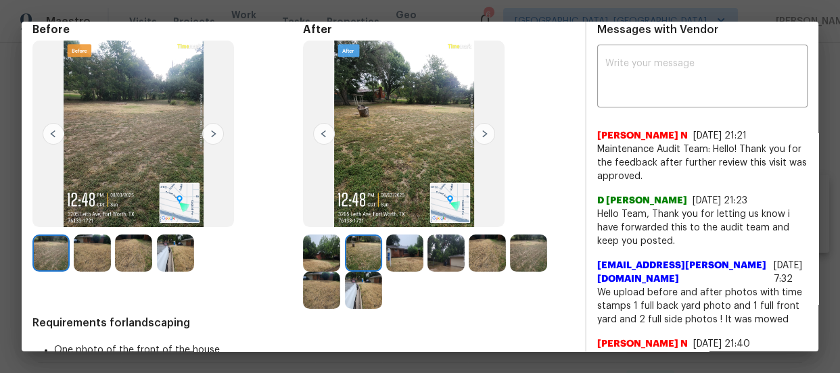
click at [386, 253] on img at bounding box center [404, 253] width 37 height 37
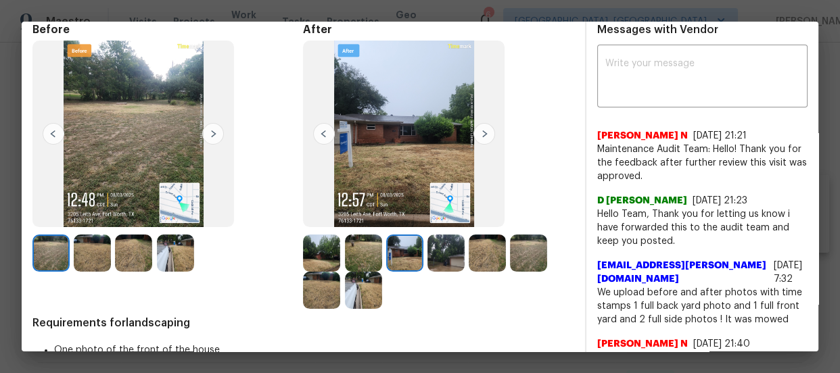
click at [427, 259] on img at bounding box center [445, 253] width 37 height 37
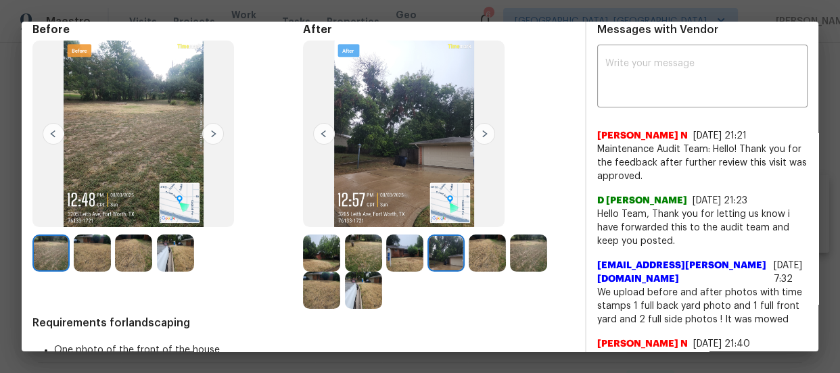
click at [444, 258] on img at bounding box center [445, 253] width 37 height 37
drag, startPoint x: 444, startPoint y: 258, endPoint x: 410, endPoint y: 162, distance: 102.4
click at [410, 162] on img at bounding box center [403, 134] width 201 height 187
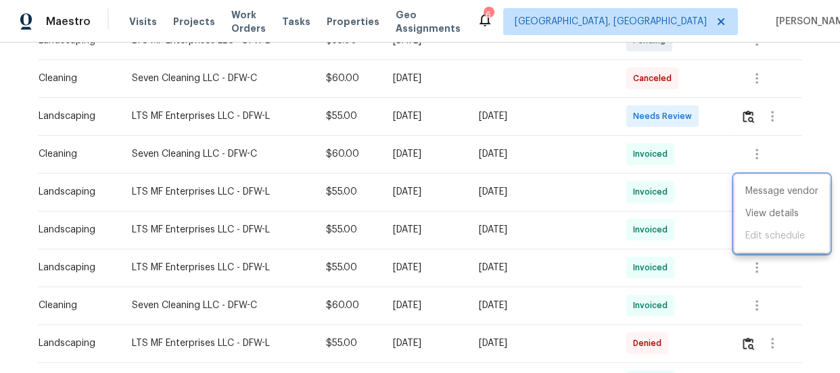
click at [744, 118] on div at bounding box center [420, 186] width 840 height 373
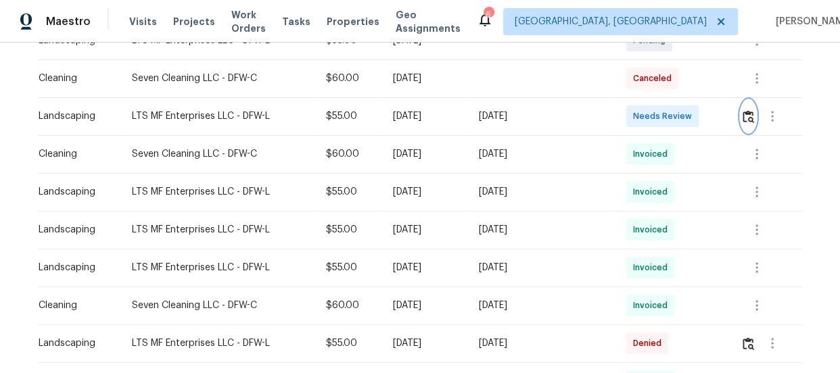
click at [744, 118] on img "button" at bounding box center [747, 116] width 11 height 13
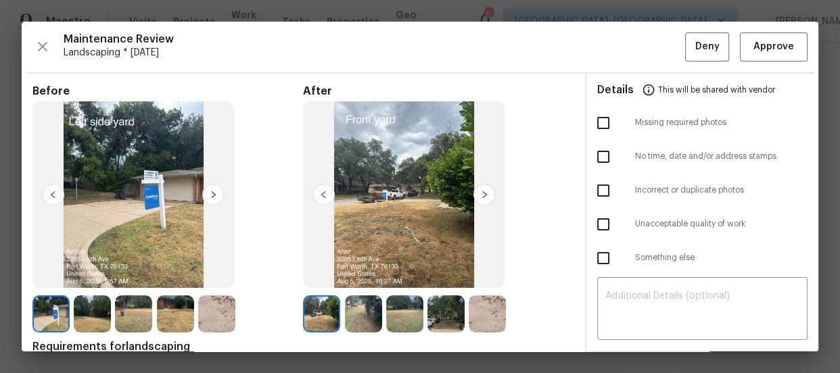
click at [352, 315] on img at bounding box center [363, 313] width 37 height 37
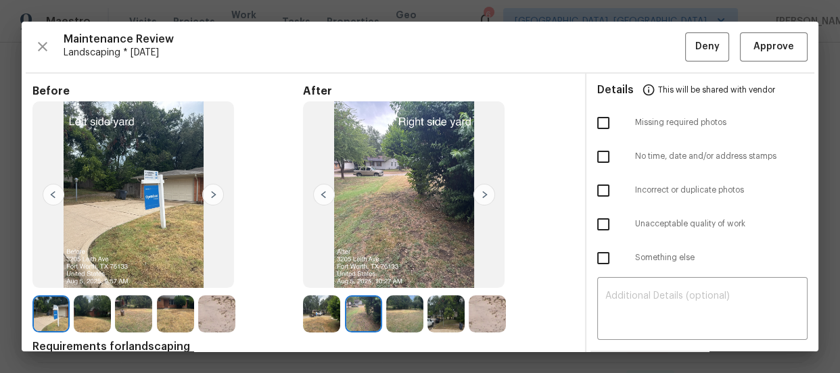
click at [386, 316] on img at bounding box center [404, 313] width 37 height 37
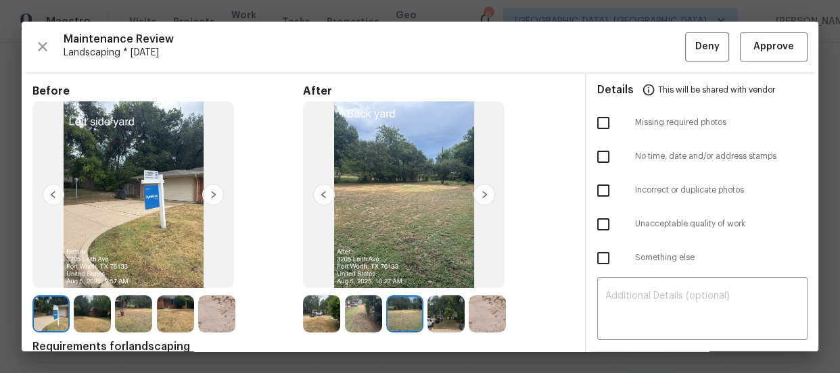
click at [433, 313] on img at bounding box center [445, 313] width 37 height 37
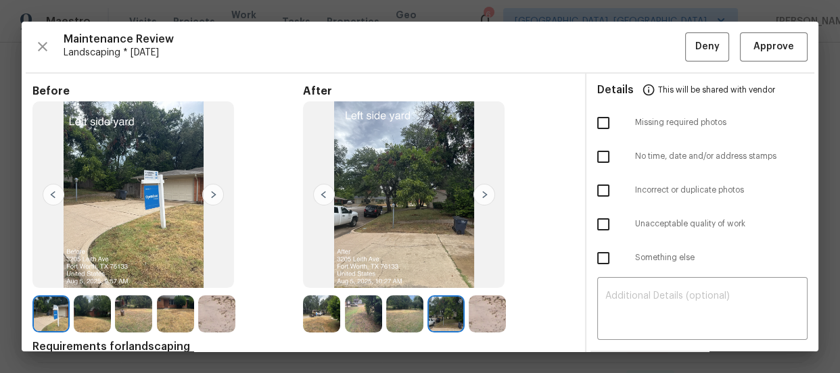
click at [314, 324] on img at bounding box center [321, 313] width 37 height 37
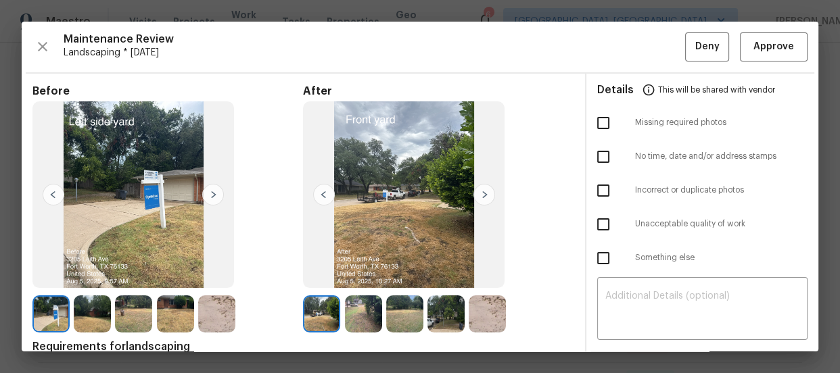
click at [427, 322] on img at bounding box center [445, 313] width 37 height 37
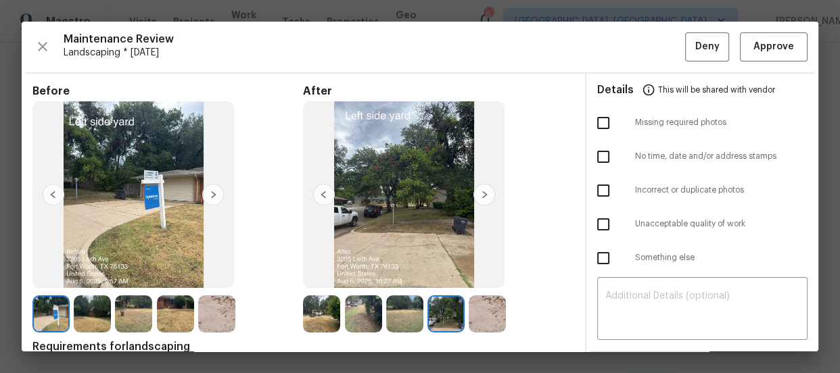
click at [485, 323] on img at bounding box center [487, 313] width 37 height 37
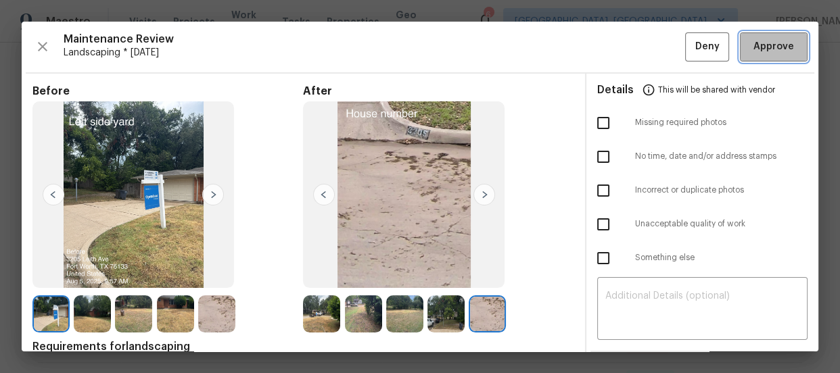
click at [754, 55] on button "Approve" at bounding box center [774, 46] width 68 height 29
